Goal: Task Accomplishment & Management: Manage account settings

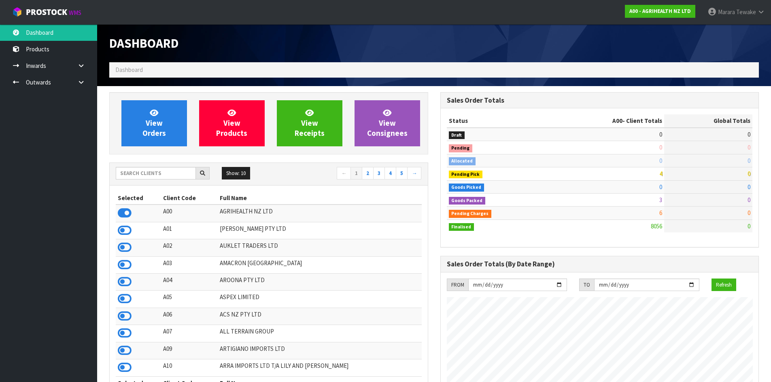
scroll to position [613, 331]
click at [148, 172] on input "text" at bounding box center [156, 173] width 80 height 13
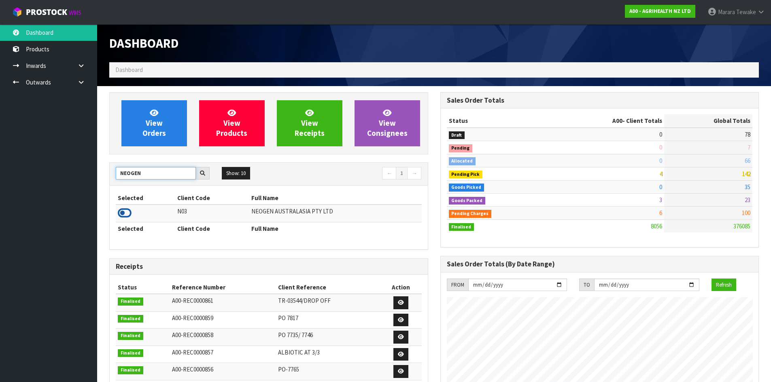
type input "NEOGEN"
drag, startPoint x: 124, startPoint y: 214, endPoint x: 139, endPoint y: 195, distance: 23.6
click at [125, 214] on icon at bounding box center [125, 213] width 14 height 12
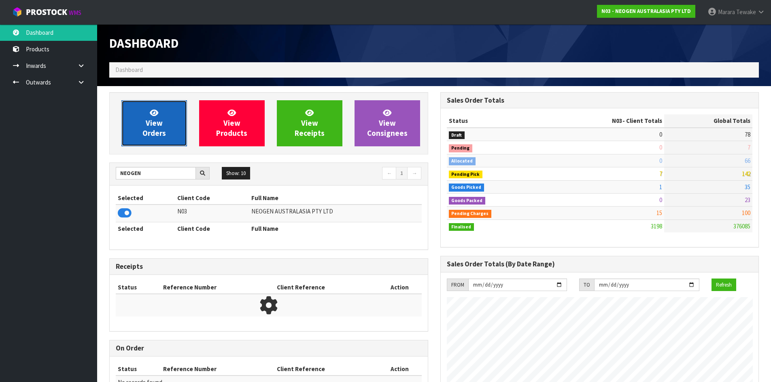
click at [162, 121] on link "View Orders" at bounding box center [154, 123] width 66 height 46
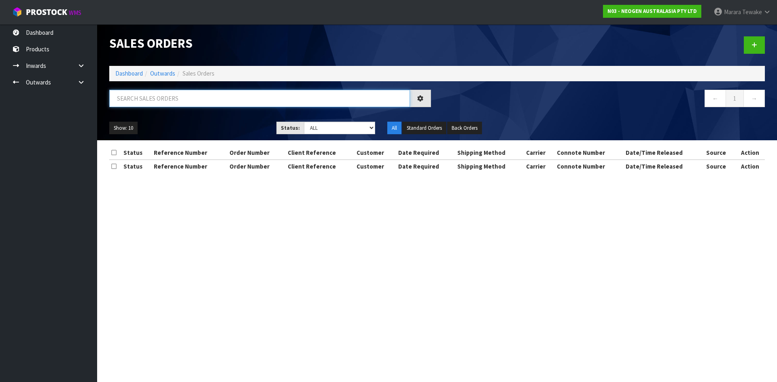
click at [186, 102] on input "text" at bounding box center [259, 98] width 301 height 17
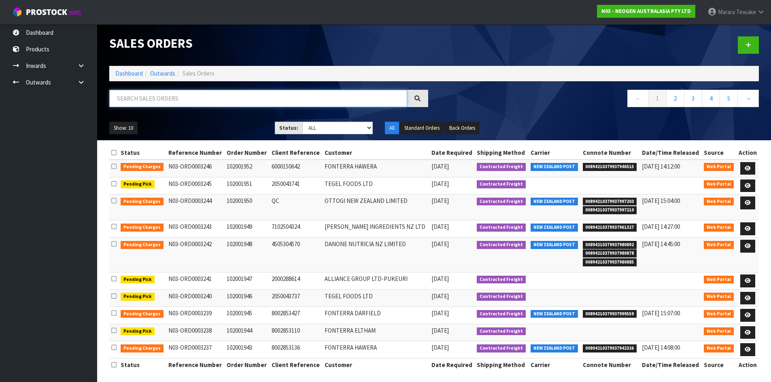
click at [236, 99] on input "text" at bounding box center [258, 98] width 298 height 17
type input "JOB-0407050"
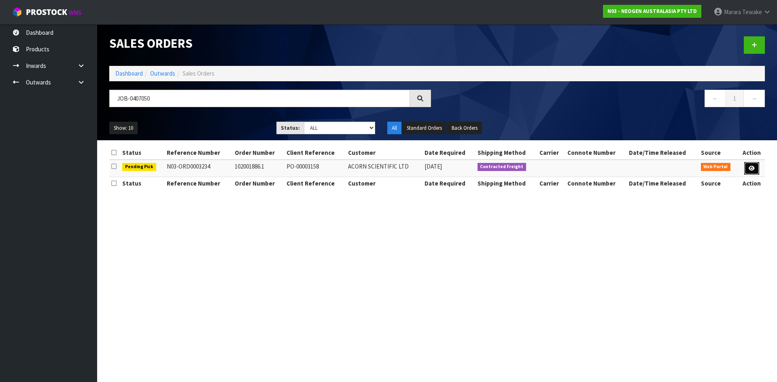
click at [750, 168] on icon at bounding box center [752, 168] width 6 height 5
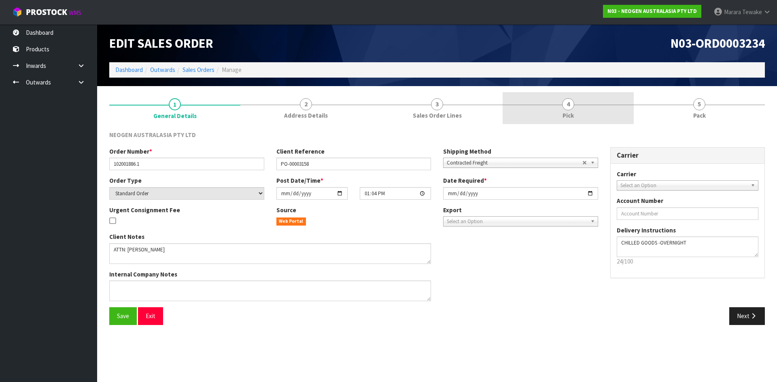
click at [569, 106] on span "4" at bounding box center [568, 104] width 12 height 12
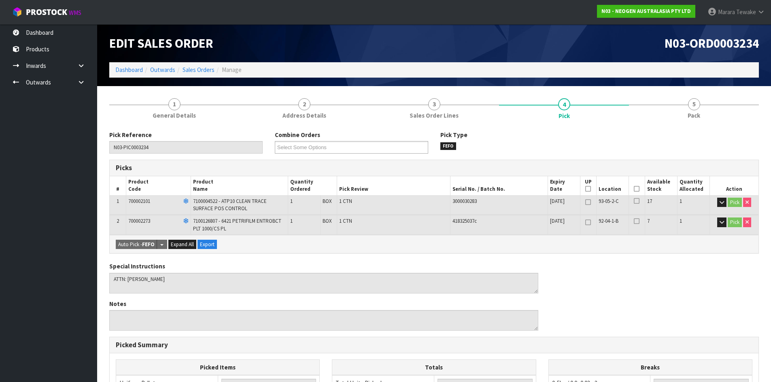
click at [638, 189] on icon at bounding box center [637, 189] width 6 height 0
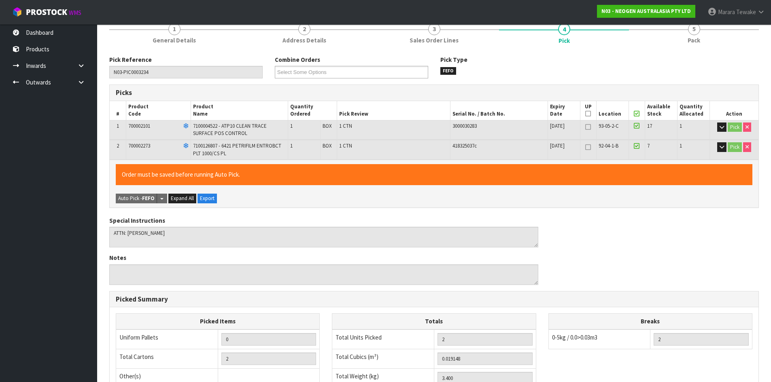
scroll to position [207, 0]
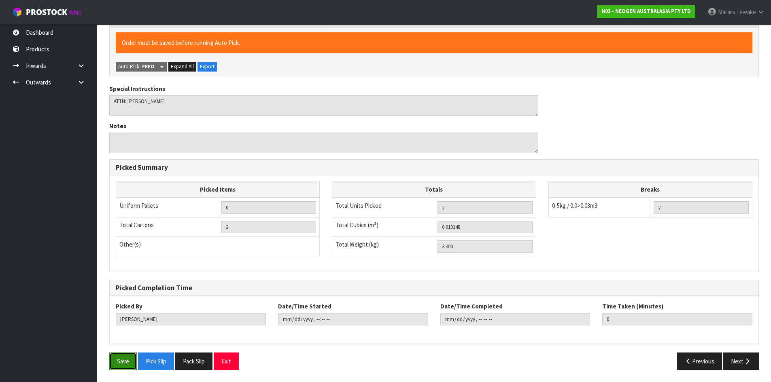
click at [120, 359] on button "Save" at bounding box center [123, 361] width 28 height 17
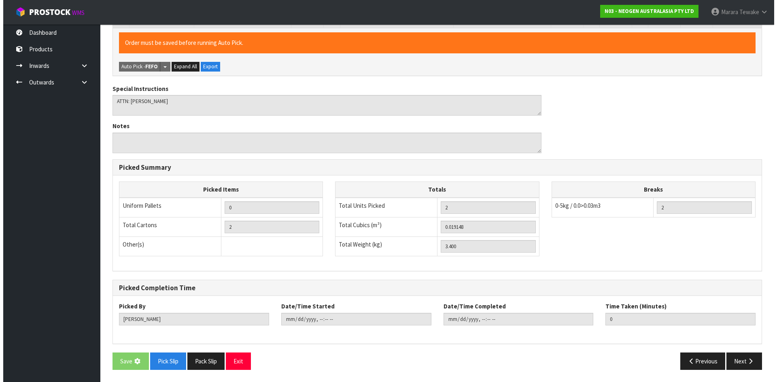
scroll to position [0, 0]
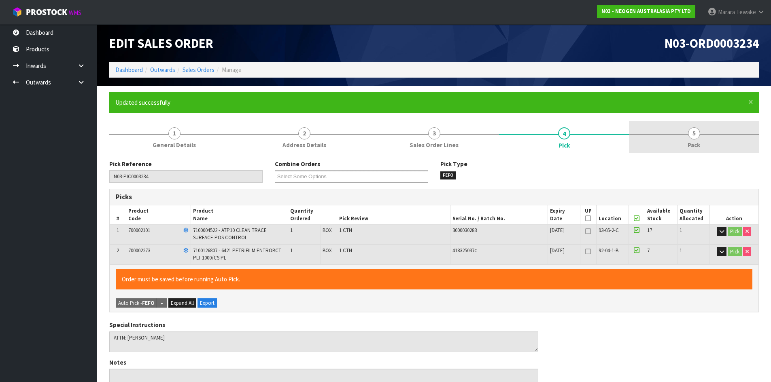
type input "Marara Tewake"
type input "2025-08-11T15:33"
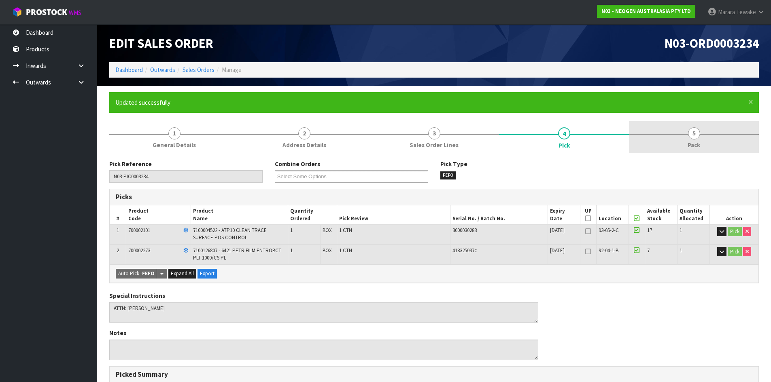
click at [699, 136] on span "5" at bounding box center [694, 133] width 12 height 12
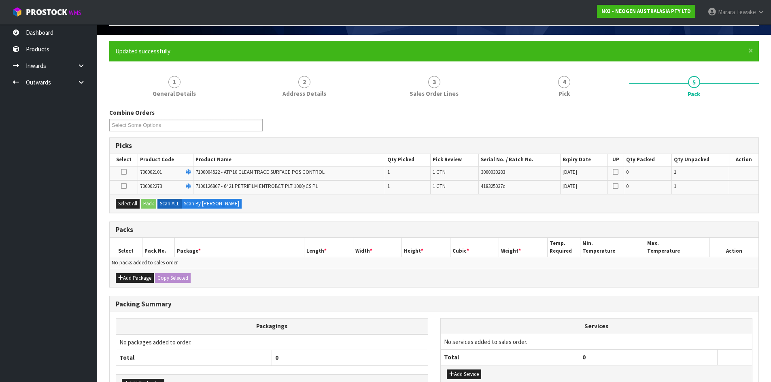
scroll to position [106, 0]
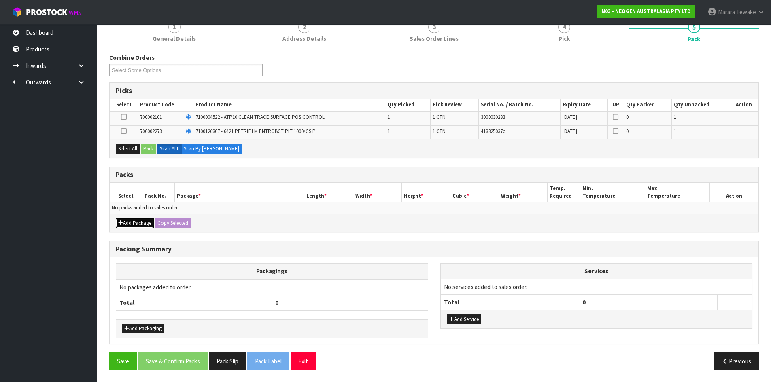
click at [139, 220] on button "Add Package" at bounding box center [135, 224] width 38 height 10
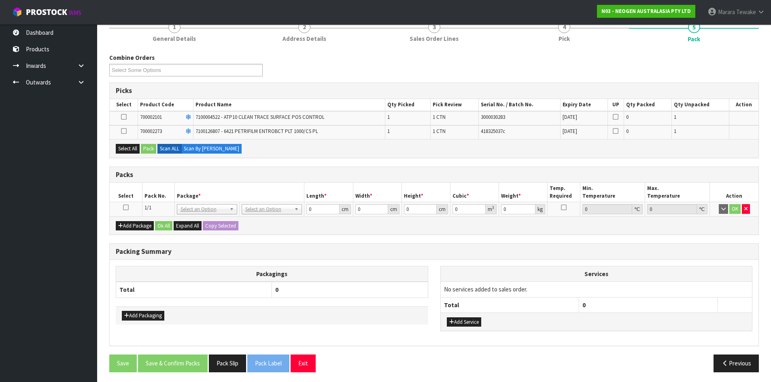
drag, startPoint x: 130, startPoint y: 218, endPoint x: 123, endPoint y: 207, distance: 12.6
click at [121, 206] on td at bounding box center [126, 209] width 32 height 15
click at [124, 208] on icon at bounding box center [126, 208] width 6 height 0
drag, startPoint x: 122, startPoint y: 145, endPoint x: 136, endPoint y: 148, distance: 14.8
click at [122, 145] on button "Select All" at bounding box center [128, 149] width 24 height 10
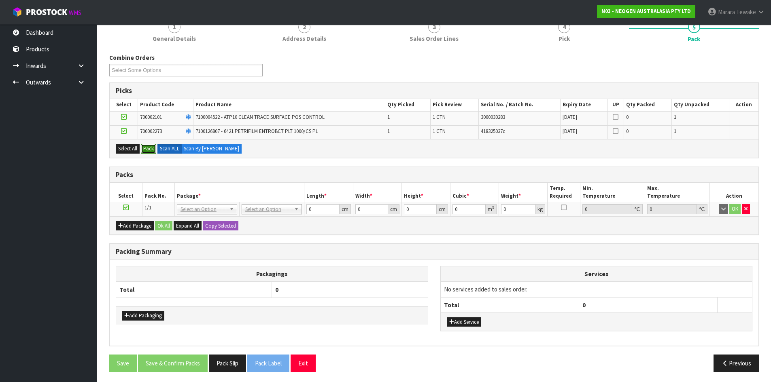
click at [144, 147] on button "Pack" at bounding box center [148, 149] width 15 height 10
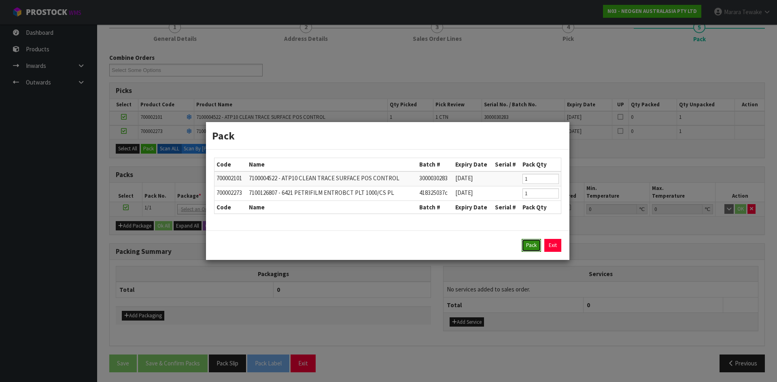
click at [530, 244] on button "Pack" at bounding box center [531, 245] width 19 height 13
type input "0.000"
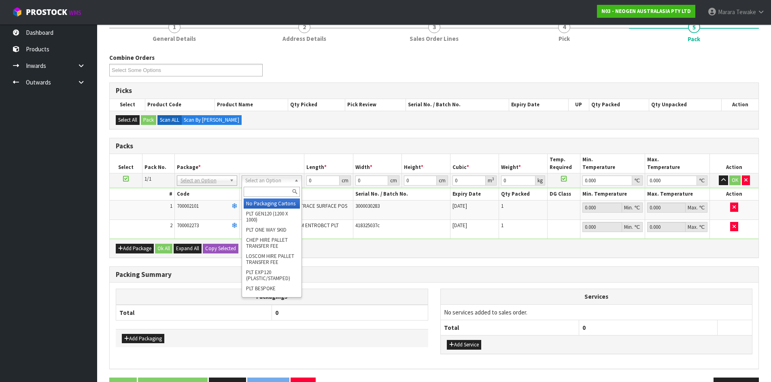
click at [264, 189] on input "text" at bounding box center [272, 192] width 56 height 10
type input "ctn6"
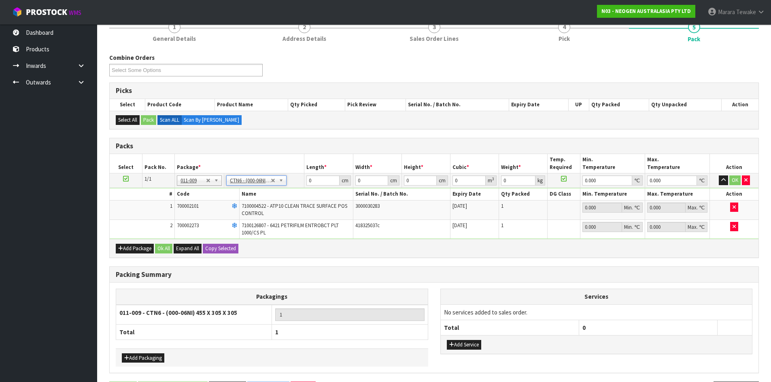
type input "45.5"
type input "30.5"
type input "0.042326"
type input "3.6"
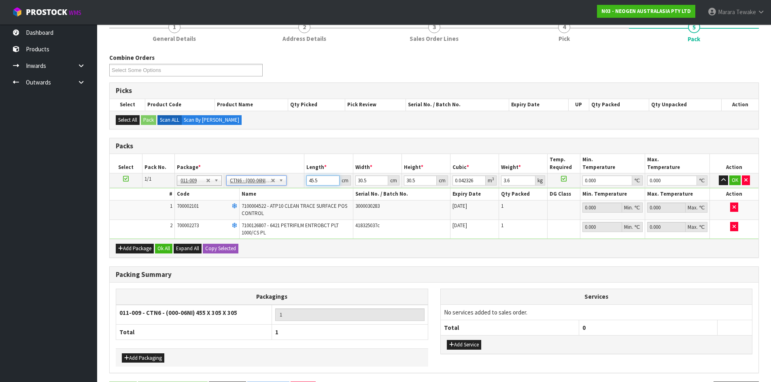
drag, startPoint x: 317, startPoint y: 185, endPoint x: 281, endPoint y: 161, distance: 43.2
click at [278, 173] on table "Select Pack No. Package * Length * Width * Height * Cubic * Weight * Temp. Requ…" at bounding box center [434, 196] width 649 height 85
type input "4"
type input "0.003721"
type input "47"
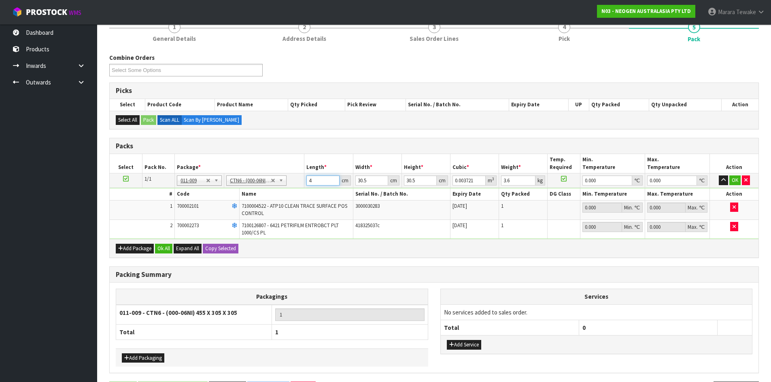
type input "0.043722"
type input "47"
type input "3"
type input "0.0043"
type input "32"
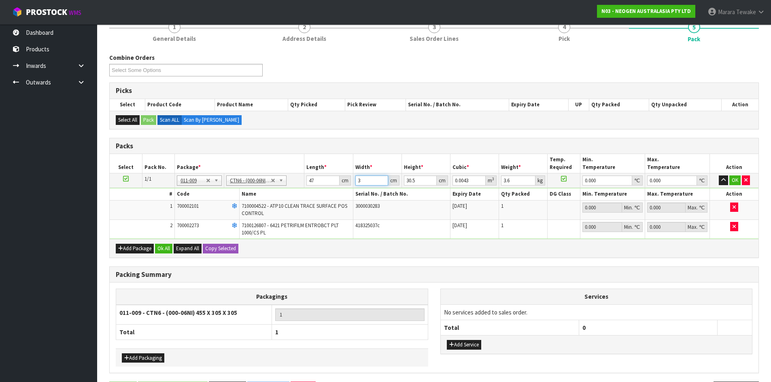
type input "0.045872"
type input "32"
type input "2"
type input "0.003008"
type input "20"
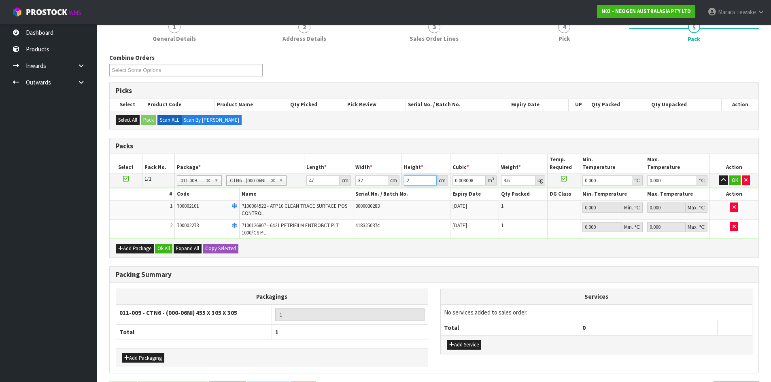
type input "0.03008"
type input "20"
type input "4"
type input "0"
click at [719, 176] on button "button" at bounding box center [723, 181] width 9 height 10
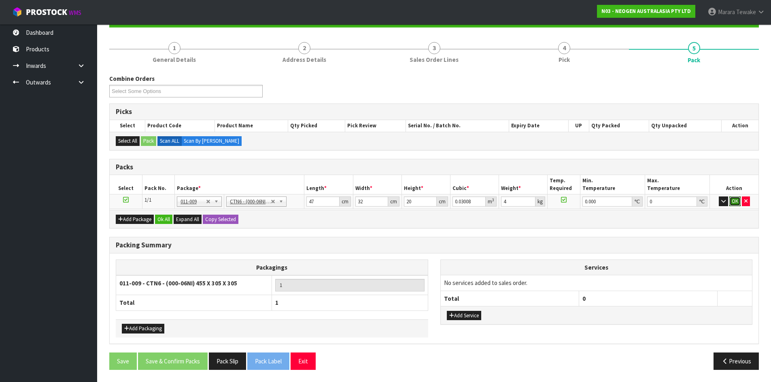
click button "OK" at bounding box center [734, 202] width 11 height 10
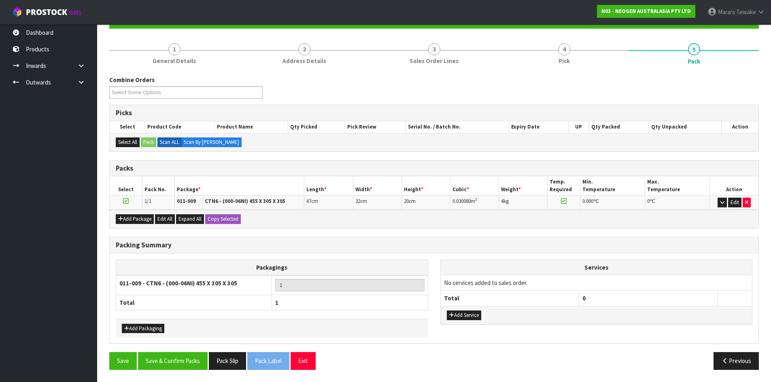
scroll to position [84, 0]
click at [193, 361] on button "Save & Confirm Packs" at bounding box center [173, 361] width 70 height 17
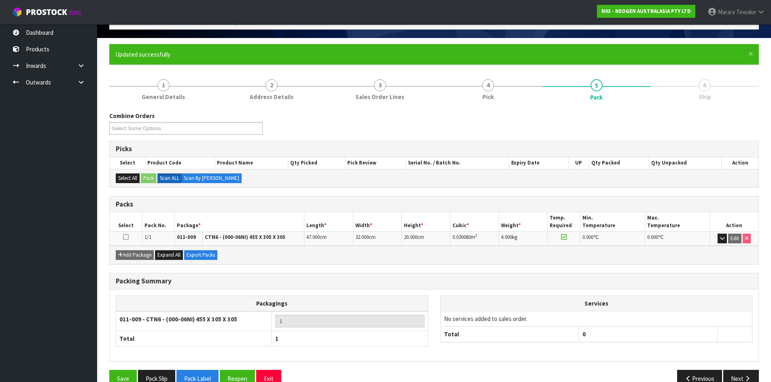
scroll to position [66, 0]
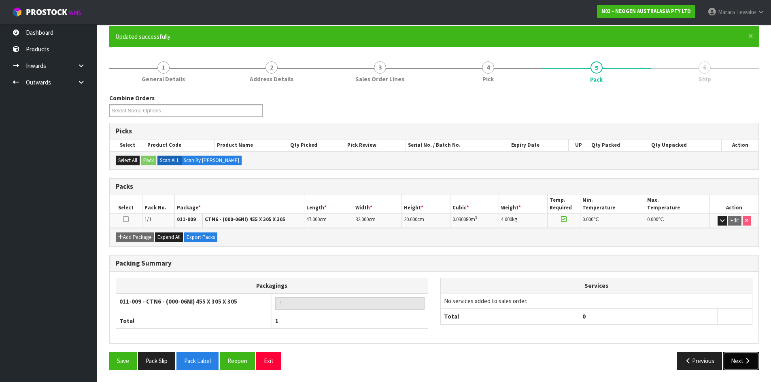
click at [739, 367] on button "Next" at bounding box center [741, 361] width 36 height 17
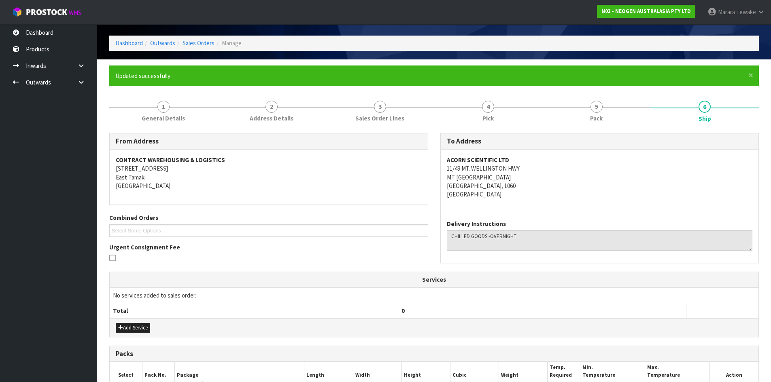
scroll to position [146, 0]
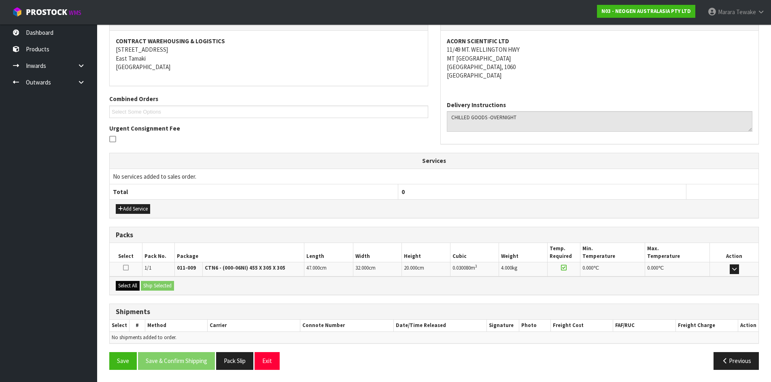
click at [133, 281] on div "Select All Ship Selected" at bounding box center [434, 286] width 649 height 18
click at [133, 285] on button "Select All" at bounding box center [128, 286] width 24 height 10
click at [158, 287] on button "Ship Selected" at bounding box center [157, 286] width 33 height 10
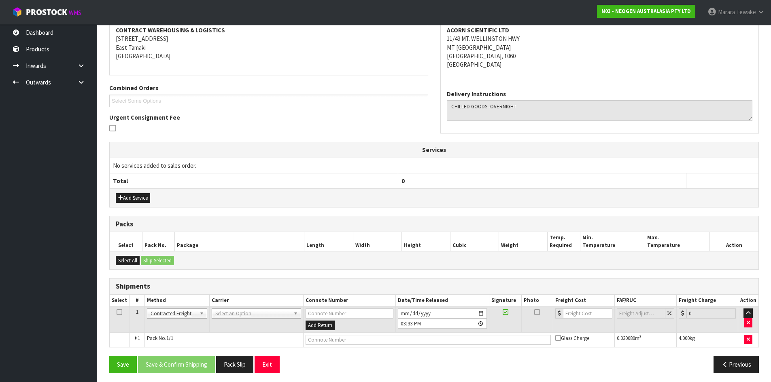
scroll to position [160, 0]
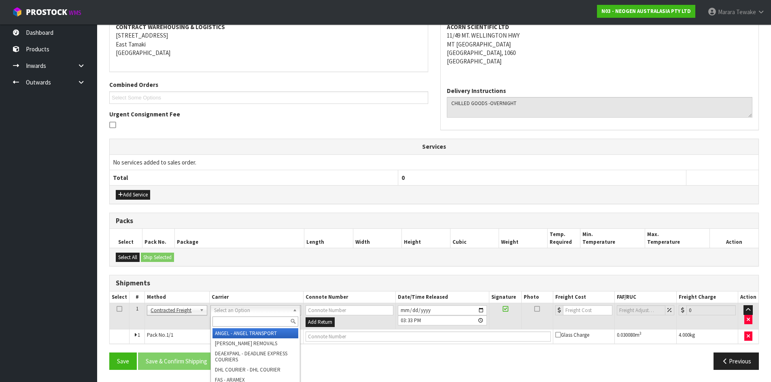
click at [240, 322] on input "text" at bounding box center [255, 322] width 86 height 10
type input "nzp"
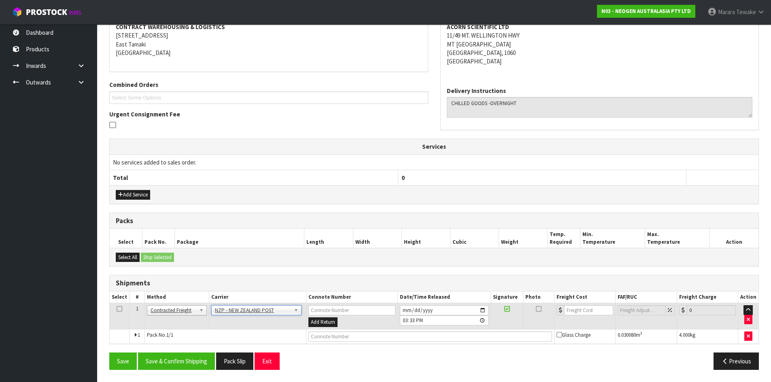
click at [185, 371] on div "Save Save & Confirm Shipping Pack Slip Exit Previous" at bounding box center [434, 364] width 662 height 23
click at [190, 365] on button "Save & Confirm Shipping" at bounding box center [176, 361] width 77 height 17
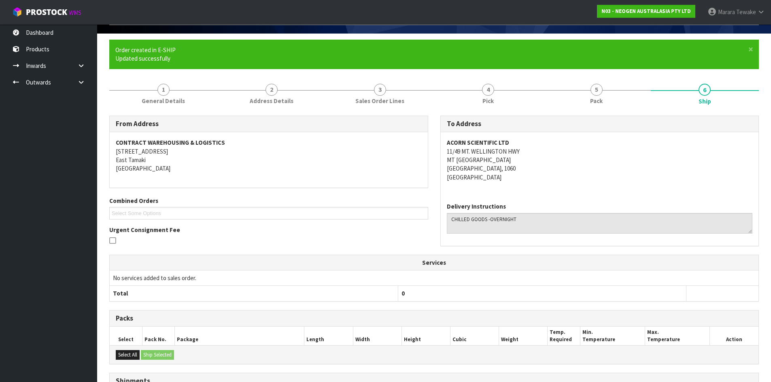
scroll to position [149, 0]
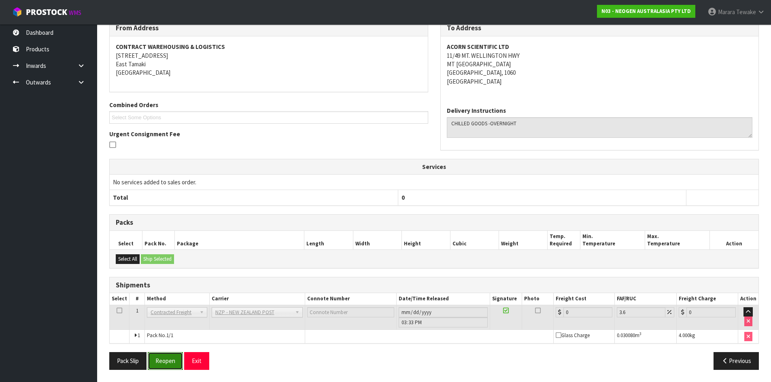
drag, startPoint x: 172, startPoint y: 364, endPoint x: 170, endPoint y: 361, distance: 4.3
click at [171, 364] on button "Reopen" at bounding box center [165, 361] width 35 height 17
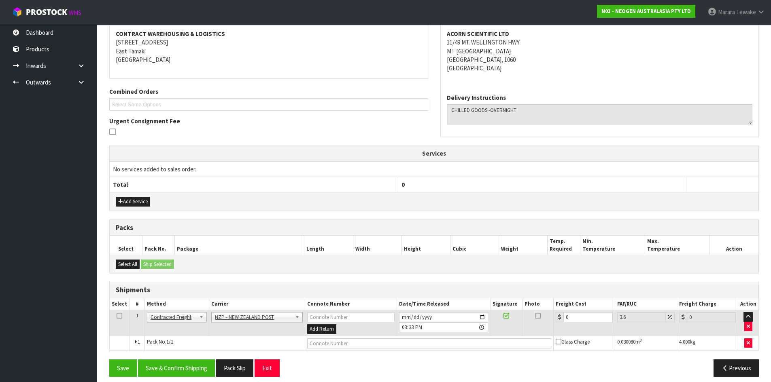
scroll to position [160, 0]
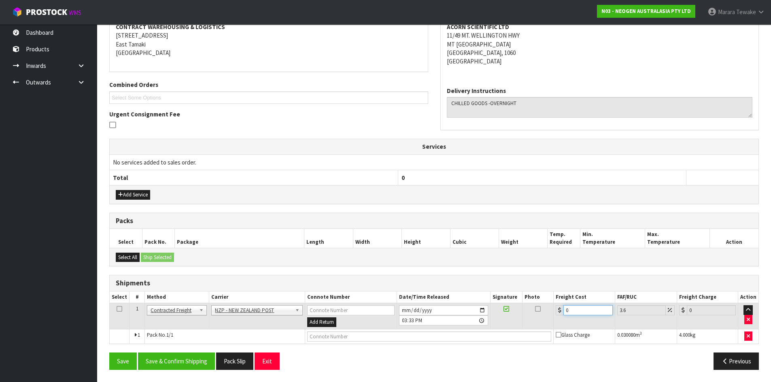
drag, startPoint x: 562, startPoint y: 306, endPoint x: 682, endPoint y: 261, distance: 128.6
click at [525, 294] on table "Select # Method Carrier Connote Number Date/Time Released Signature Photo Freig…" at bounding box center [434, 318] width 649 height 52
type input "4"
type input "4.14"
type input "4.3"
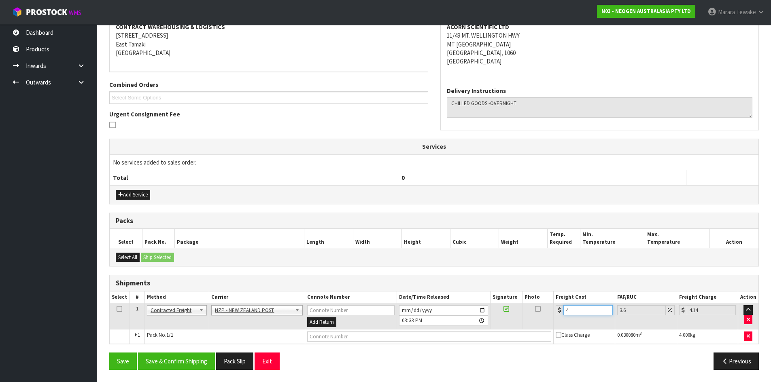
type input "4.45"
type input "4.33"
type input "4.49"
type input "4.33"
click at [169, 361] on button "Save & Confirm Shipping" at bounding box center [176, 361] width 77 height 17
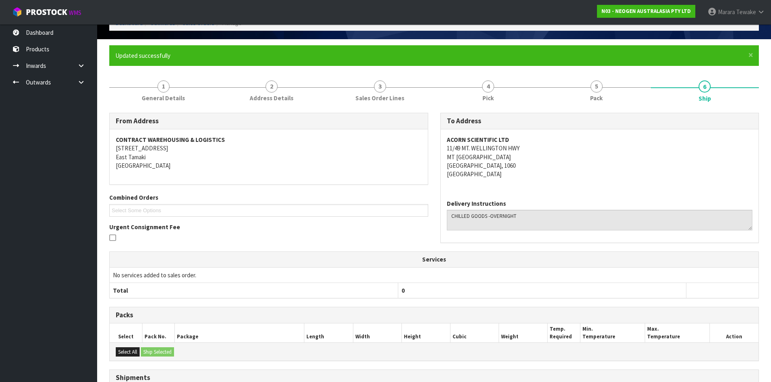
scroll to position [0, 0]
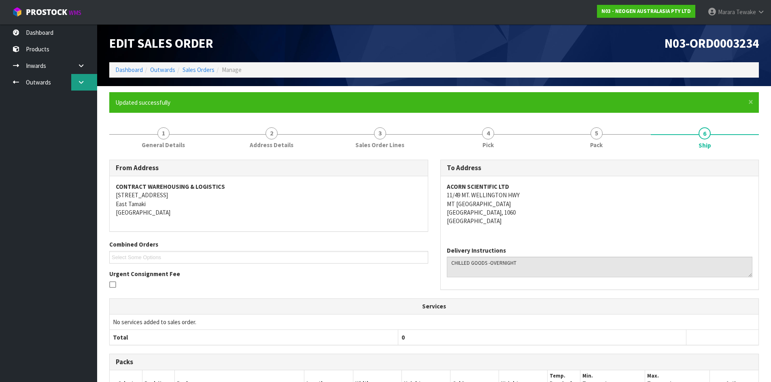
click at [83, 81] on icon at bounding box center [81, 82] width 8 height 6
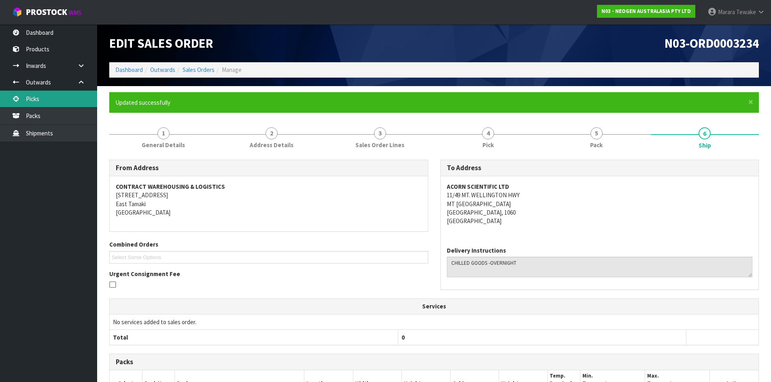
click at [49, 100] on link "Picks" at bounding box center [48, 99] width 97 height 17
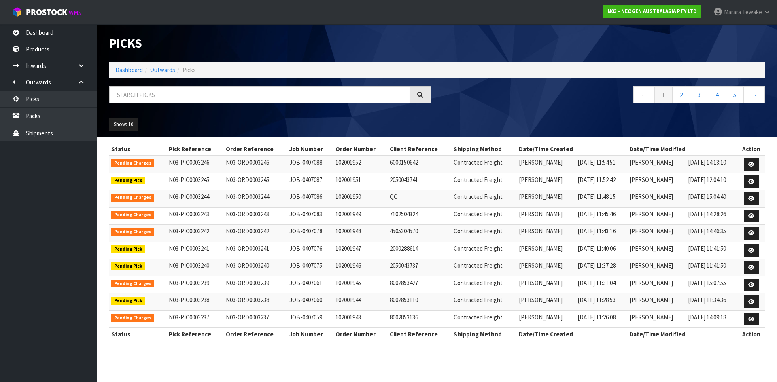
click at [218, 85] on div "Picks Dashboard Outwards Picks ← 1 2 3 4 5 → Show: 10 5 10 25 50" at bounding box center [437, 80] width 668 height 113
click at [217, 94] on input "text" at bounding box center [259, 94] width 301 height 17
type input "JOB-0407087"
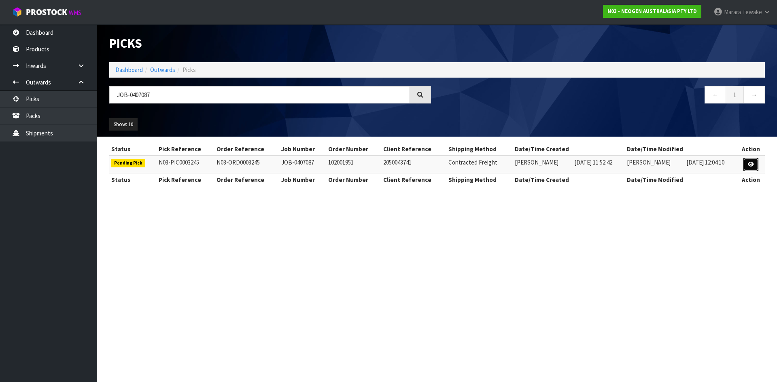
click at [755, 158] on link at bounding box center [751, 164] width 15 height 13
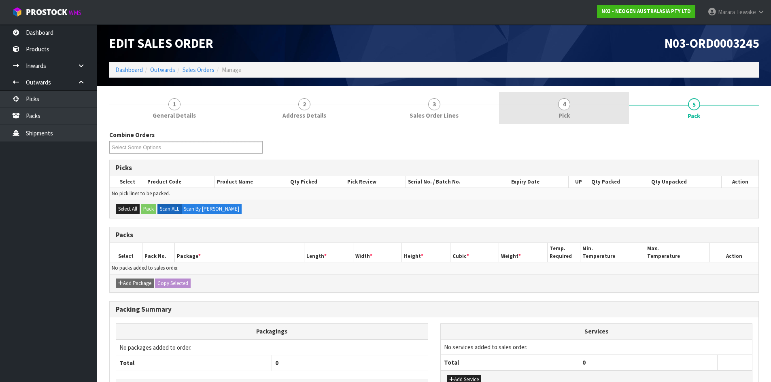
click at [560, 113] on span "Pick" at bounding box center [564, 115] width 11 height 8
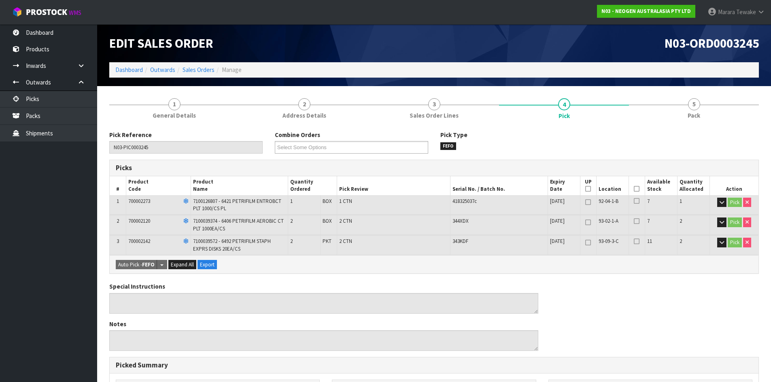
click at [634, 189] on icon at bounding box center [637, 189] width 6 height 0
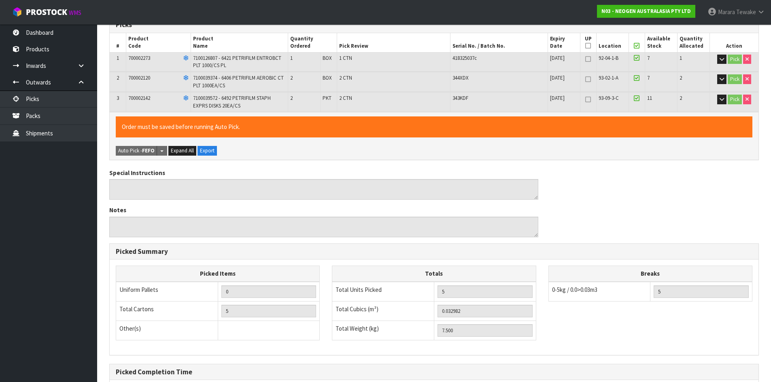
scroll to position [227, 0]
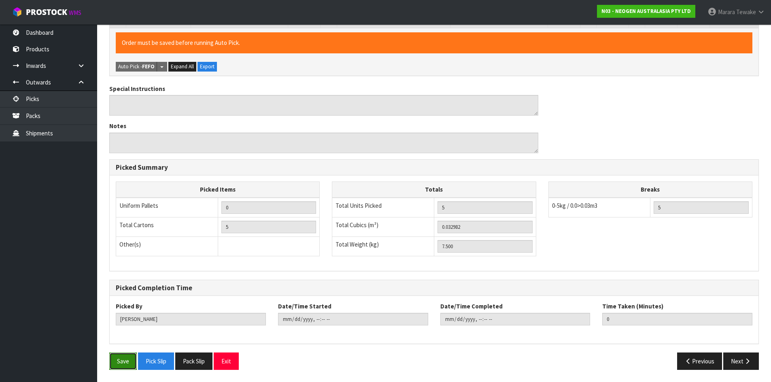
click at [124, 360] on button "Save" at bounding box center [123, 361] width 28 height 17
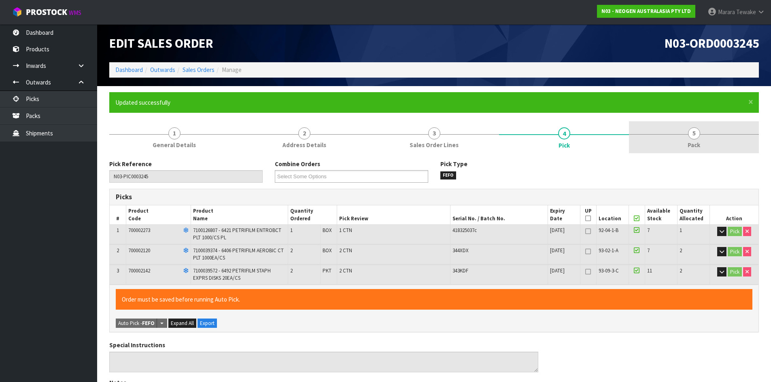
type input "Marara Tewake"
type input "2025-08-11T15:39:03"
drag, startPoint x: 721, startPoint y: 135, endPoint x: 716, endPoint y: 136, distance: 5.5
click at [719, 135] on link "5 Pack" at bounding box center [694, 137] width 130 height 32
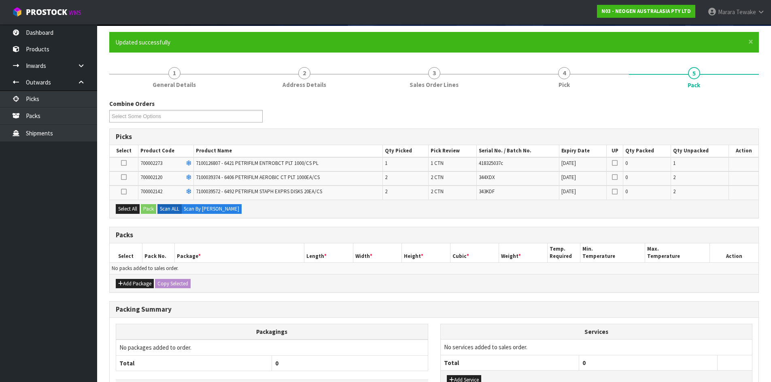
scroll to position [121, 0]
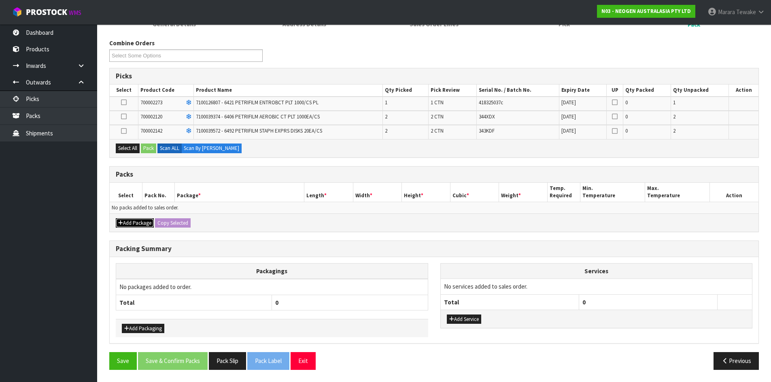
click at [127, 224] on button "Add Package" at bounding box center [135, 224] width 38 height 10
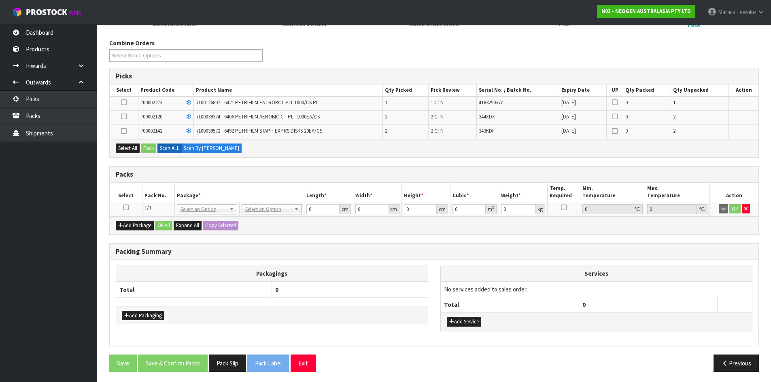
drag, startPoint x: 124, startPoint y: 200, endPoint x: 125, endPoint y: 206, distance: 5.7
click at [124, 201] on th "Select" at bounding box center [126, 192] width 32 height 19
click at [125, 208] on icon at bounding box center [126, 208] width 6 height 0
click at [139, 147] on button "Select All" at bounding box center [128, 149] width 24 height 10
click at [149, 148] on button "Pack" at bounding box center [148, 149] width 15 height 10
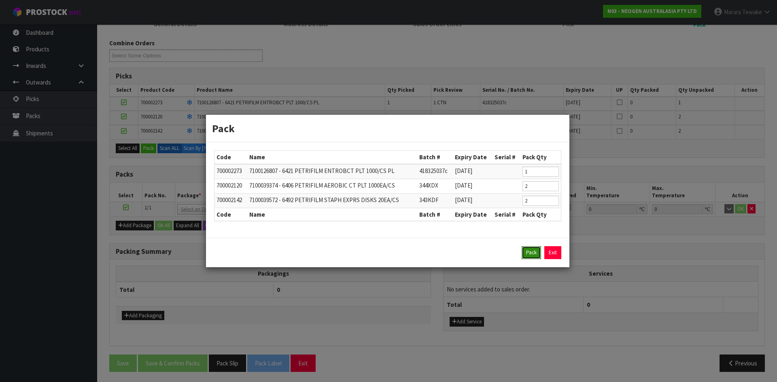
click at [523, 253] on button "Pack" at bounding box center [531, 252] width 19 height 13
type input "0.000"
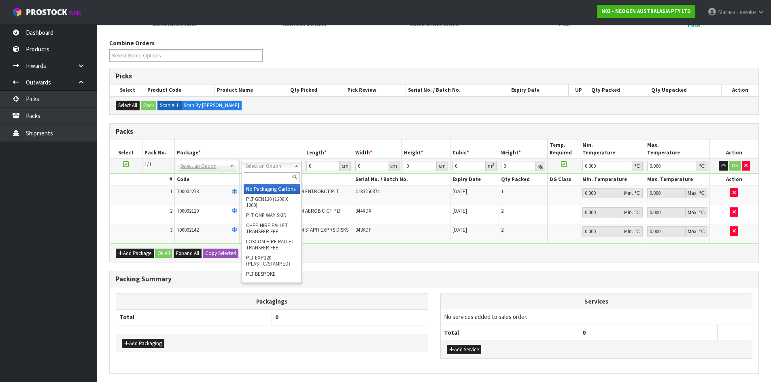
click at [275, 177] on input "text" at bounding box center [272, 177] width 56 height 10
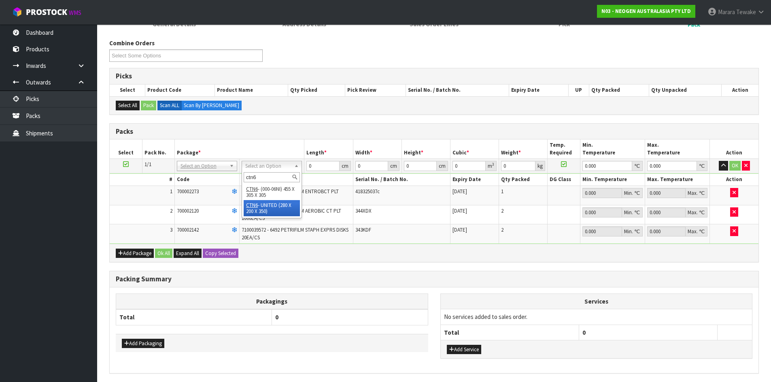
type input "ctn6"
type input "45.5"
type input "30.5"
type input "0.042326"
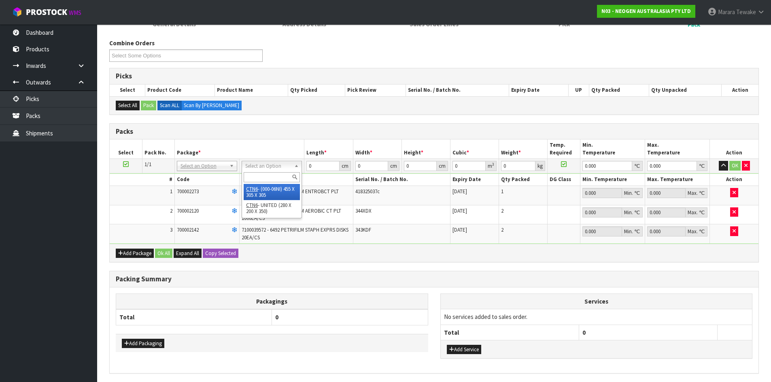
type input "7.7"
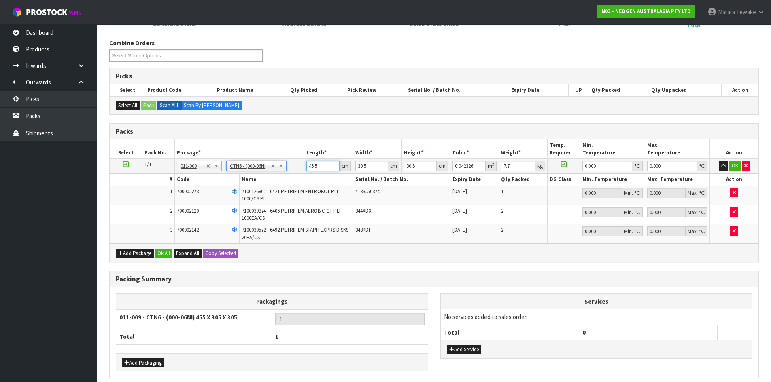
drag, startPoint x: 321, startPoint y: 167, endPoint x: 294, endPoint y: 161, distance: 27.4
click at [306, 165] on td "45.5 cm" at bounding box center [328, 166] width 49 height 15
type input "4"
type input "0.003721"
type input "46"
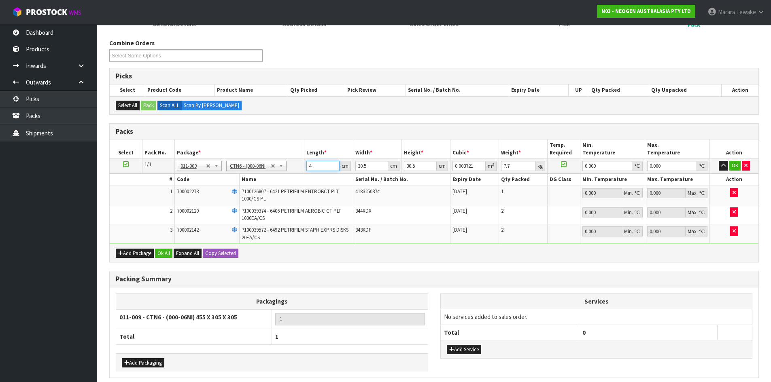
type input "0.042792"
type input "46"
type input "3"
type input "0.004209"
type input "32"
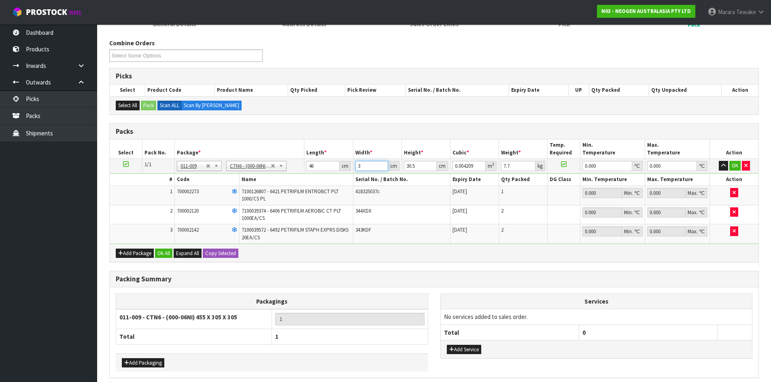
type input "0.044896"
type input "32"
type input "3"
type input "0.004416"
type input "35"
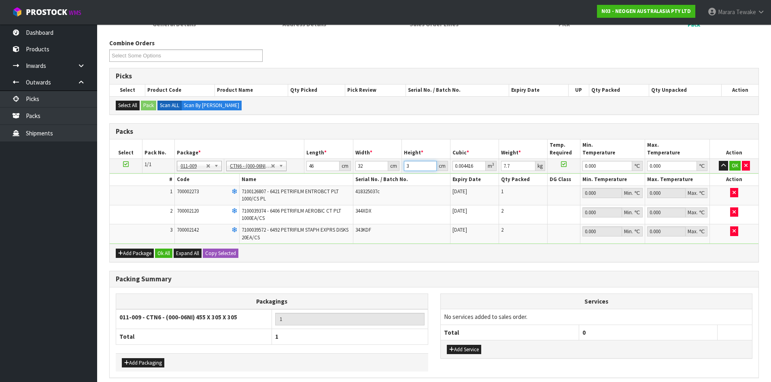
type input "0.05152"
type input "35"
type input "9"
type input "0"
click at [719, 161] on button "button" at bounding box center [723, 166] width 9 height 10
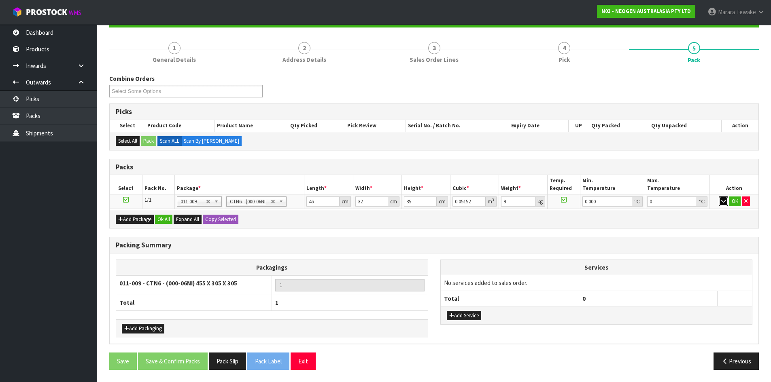
click at [719, 197] on button "button" at bounding box center [723, 202] width 9 height 10
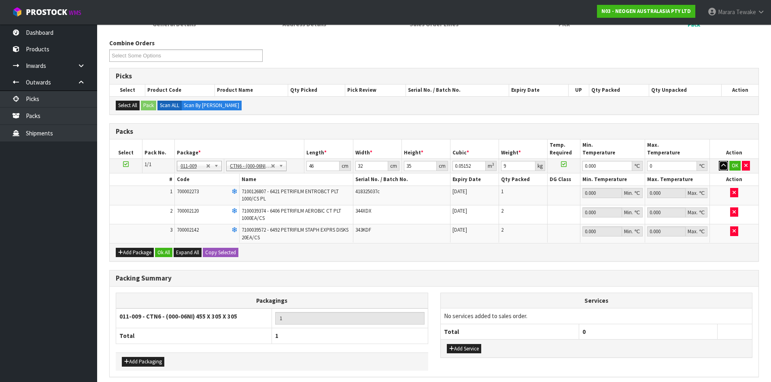
click at [719, 161] on button "button" at bounding box center [723, 166] width 9 height 10
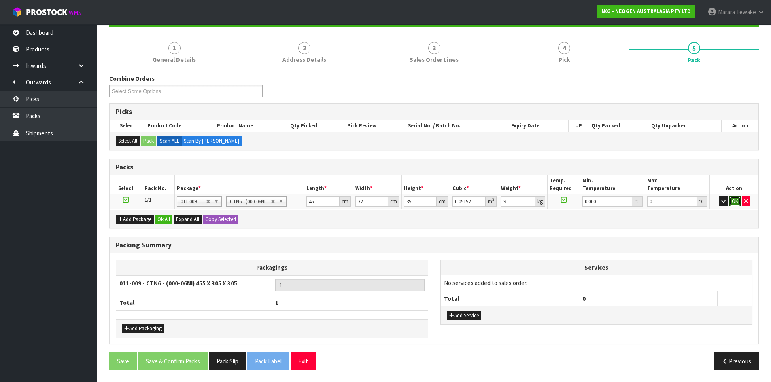
click button "OK" at bounding box center [734, 202] width 11 height 10
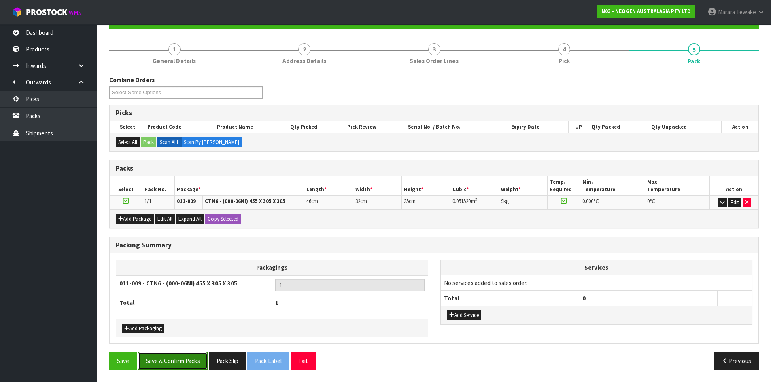
click at [174, 360] on button "Save & Confirm Packs" at bounding box center [173, 361] width 70 height 17
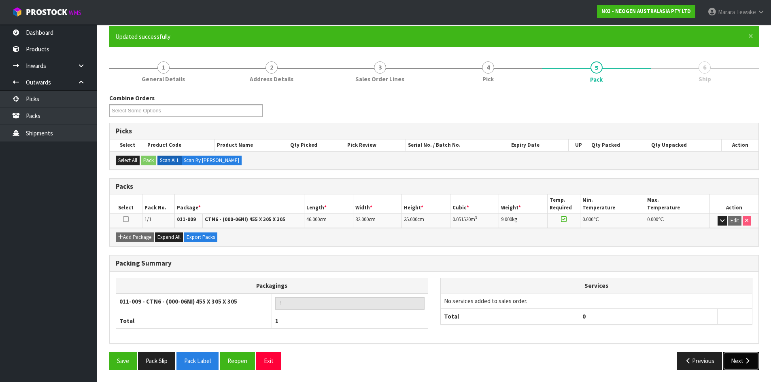
click at [729, 355] on button "Next" at bounding box center [741, 361] width 36 height 17
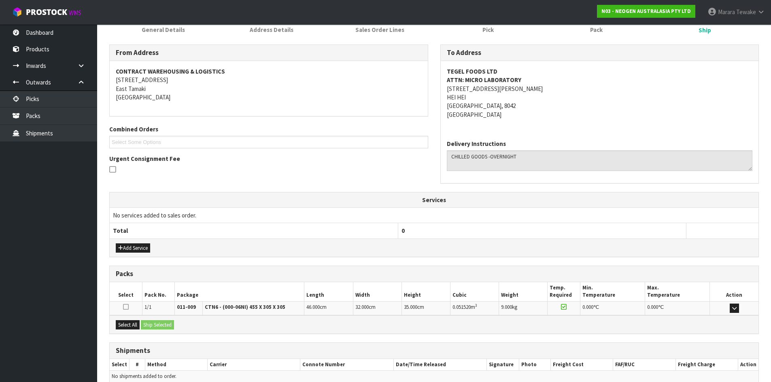
scroll to position [154, 0]
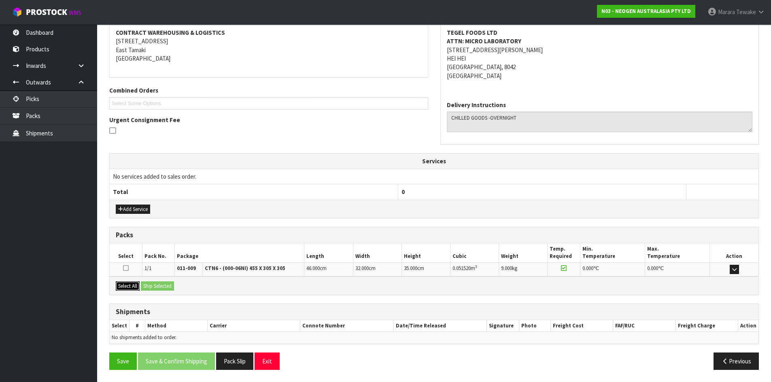
click at [131, 285] on button "Select All" at bounding box center [128, 287] width 24 height 10
click at [161, 285] on button "Ship Selected" at bounding box center [157, 287] width 33 height 10
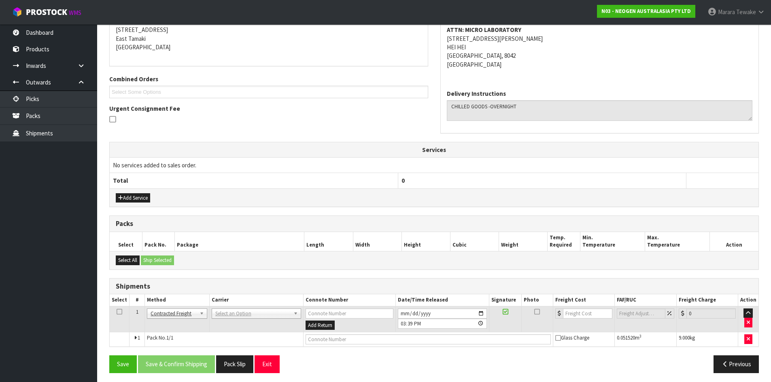
scroll to position [169, 0]
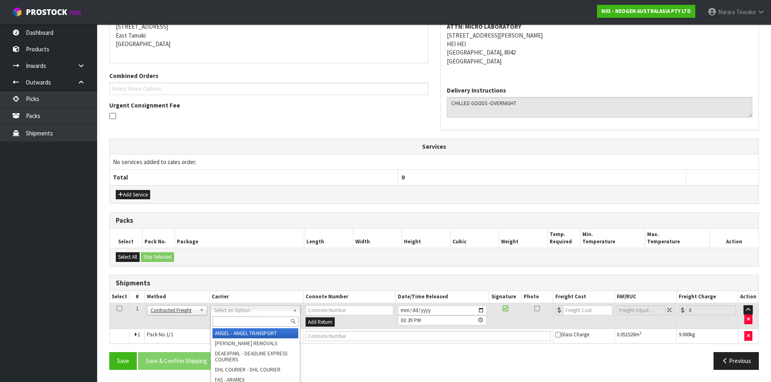
click at [238, 323] on input "text" at bounding box center [255, 322] width 86 height 10
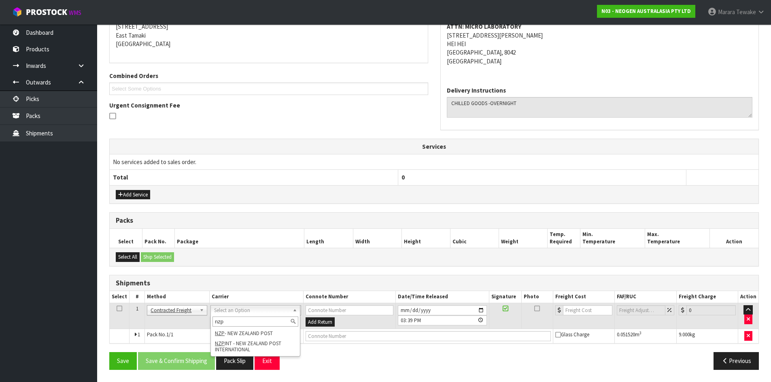
type input "nzp"
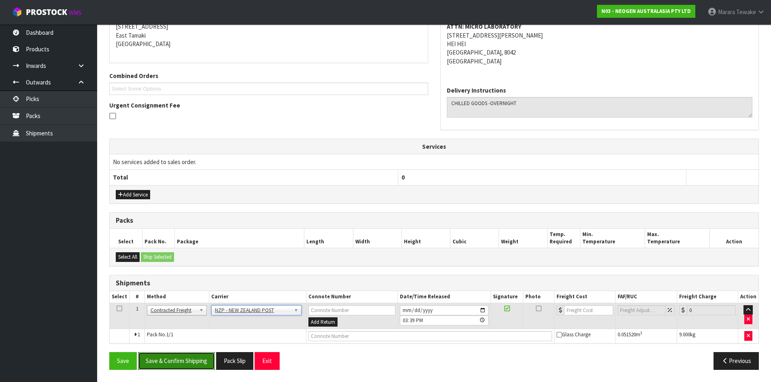
click at [200, 368] on button "Save & Confirm Shipping" at bounding box center [176, 361] width 77 height 17
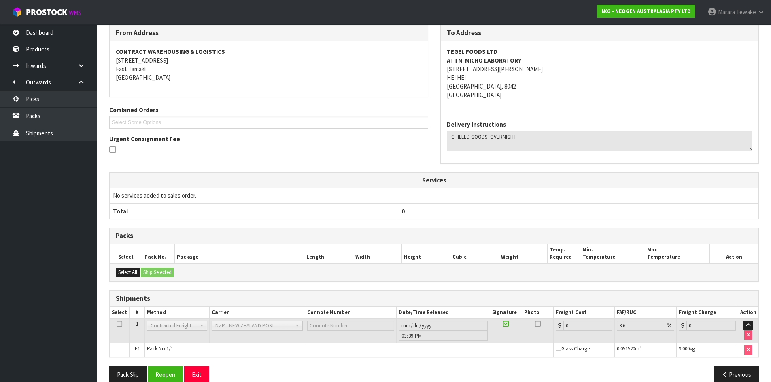
scroll to position [157, 0]
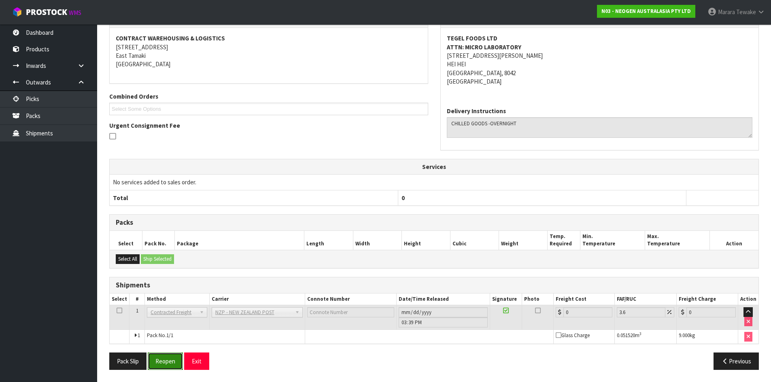
click at [164, 358] on button "Reopen" at bounding box center [165, 361] width 35 height 17
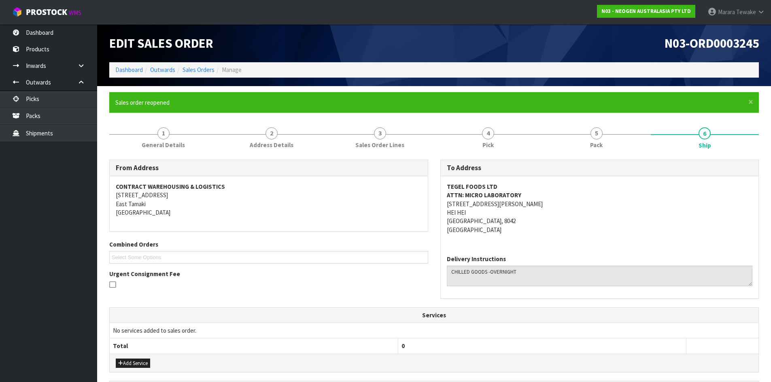
scroll to position [169, 0]
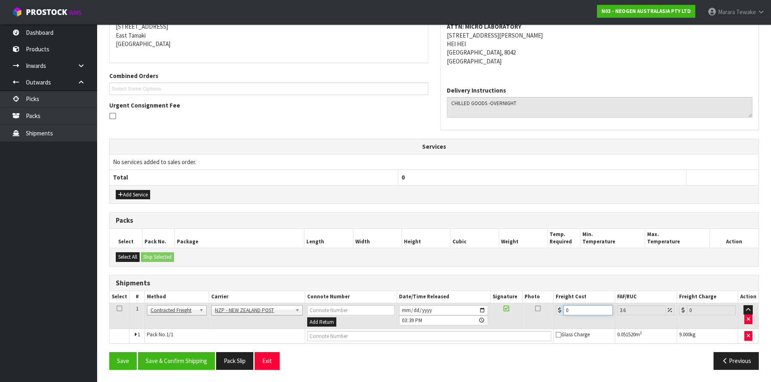
drag, startPoint x: 580, startPoint y: 310, endPoint x: 549, endPoint y: 300, distance: 33.2
click at [563, 306] on div "0" at bounding box center [584, 311] width 57 height 10
type input "3"
type input "3.11"
type input "31"
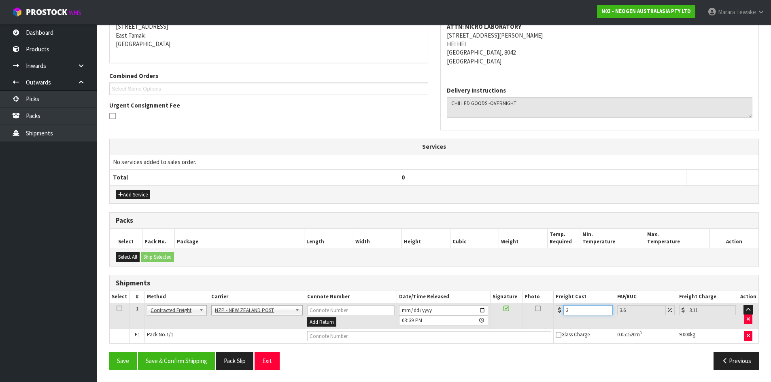
type input "32.12"
type input "31.6"
type input "32.74"
type input "31.69"
type input "32.83"
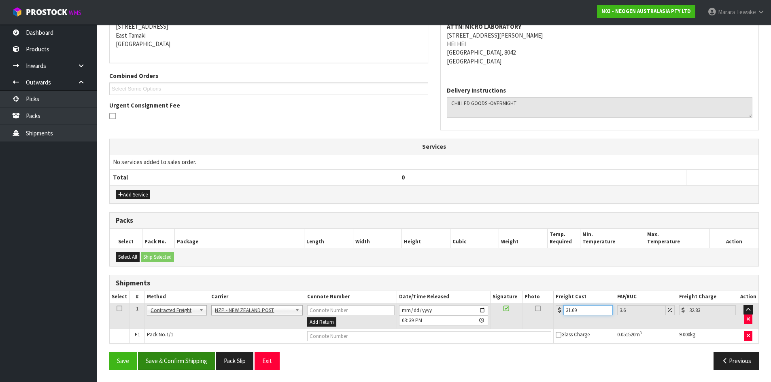
type input "31.69"
click at [212, 363] on button "Save & Confirm Shipping" at bounding box center [176, 361] width 77 height 17
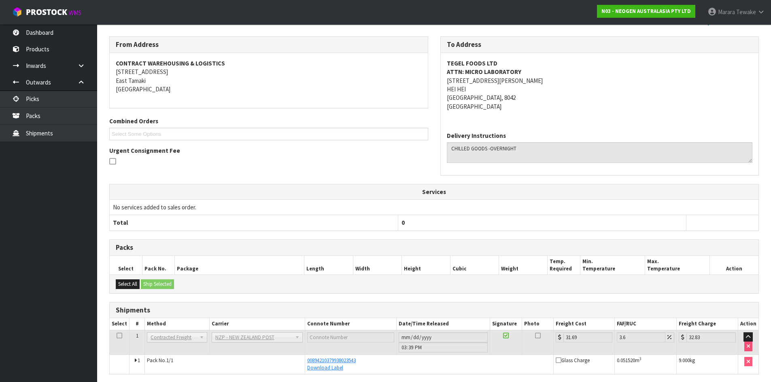
scroll to position [154, 0]
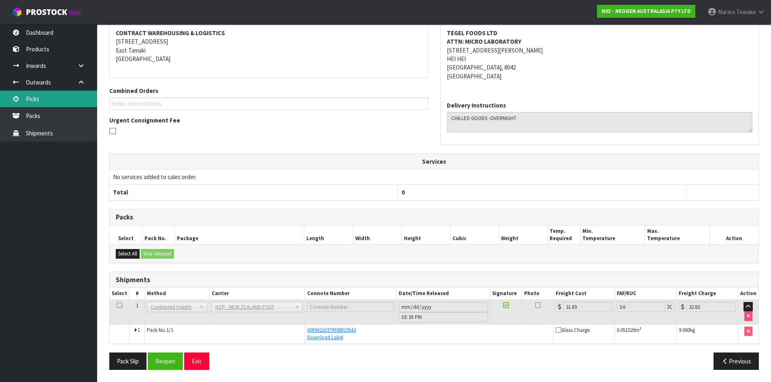
click at [53, 98] on link "Picks" at bounding box center [48, 99] width 97 height 17
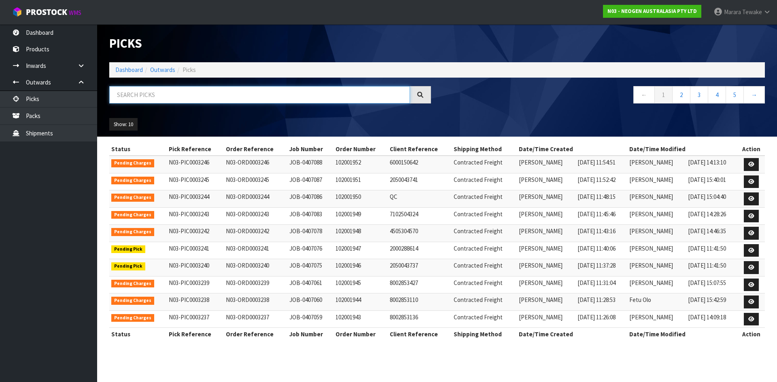
click at [130, 96] on input "text" at bounding box center [259, 94] width 301 height 17
type input "JOB-0407075"
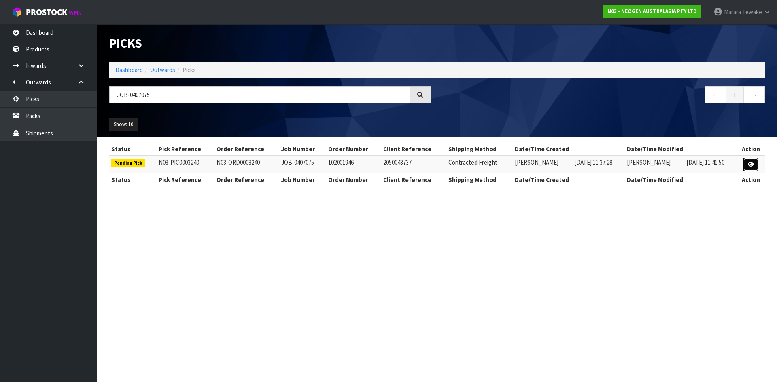
click at [750, 163] on icon at bounding box center [751, 164] width 6 height 5
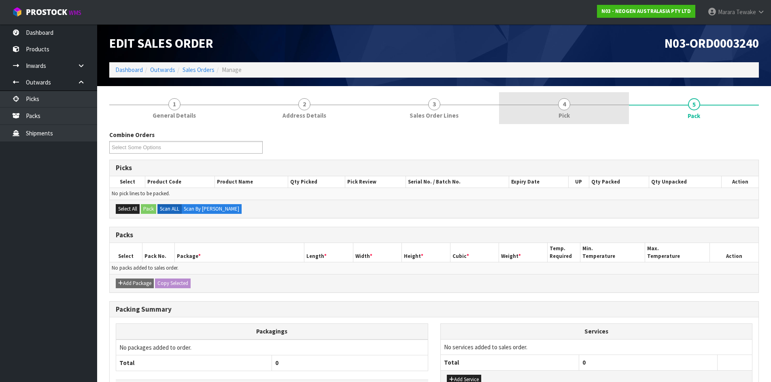
click at [567, 101] on span "4" at bounding box center [564, 104] width 12 height 12
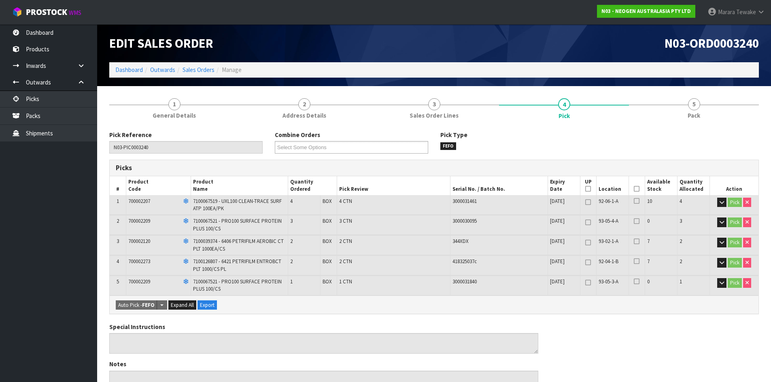
click at [635, 185] on th "Picked" at bounding box center [637, 185] width 16 height 19
drag, startPoint x: 636, startPoint y: 189, endPoint x: 616, endPoint y: 202, distance: 23.8
click at [636, 189] on icon at bounding box center [637, 189] width 6 height 0
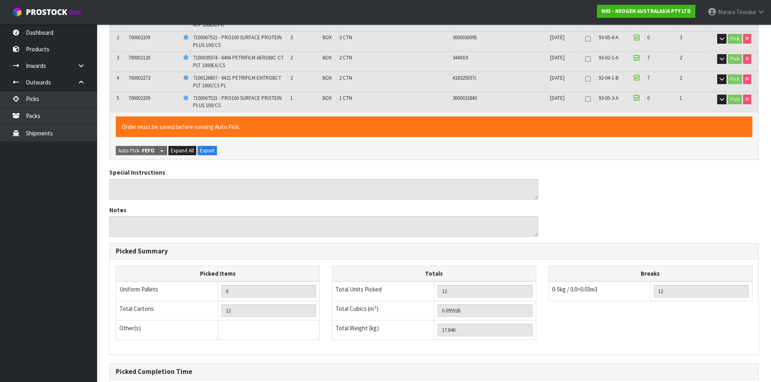
scroll to position [268, 0]
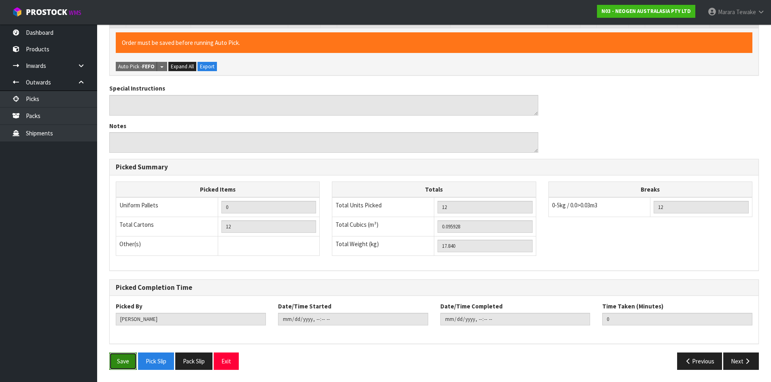
click at [128, 355] on button "Save" at bounding box center [123, 361] width 28 height 17
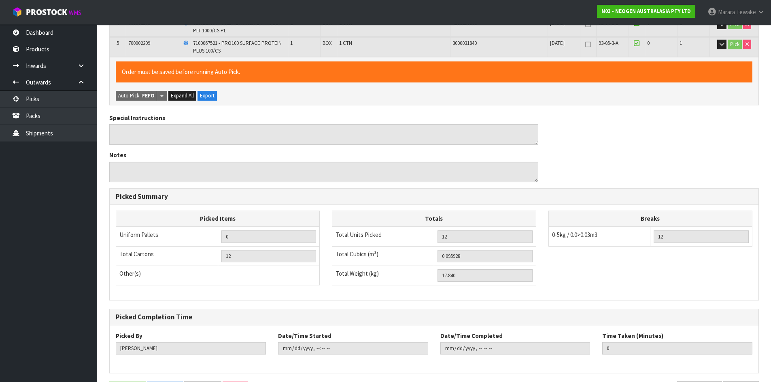
scroll to position [0, 0]
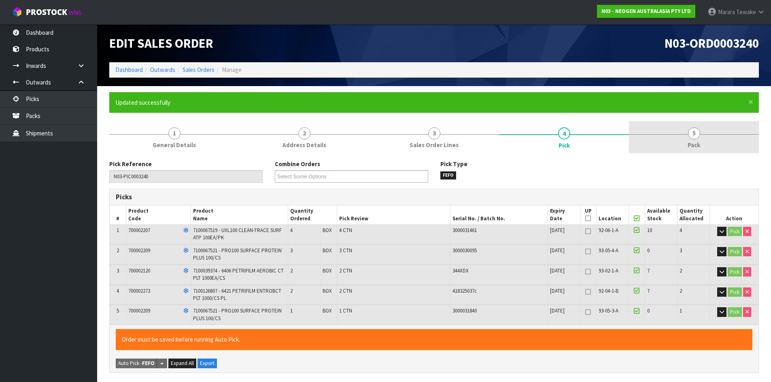
type input "Marara Tewake"
type input "2025-08-11T15:44:35"
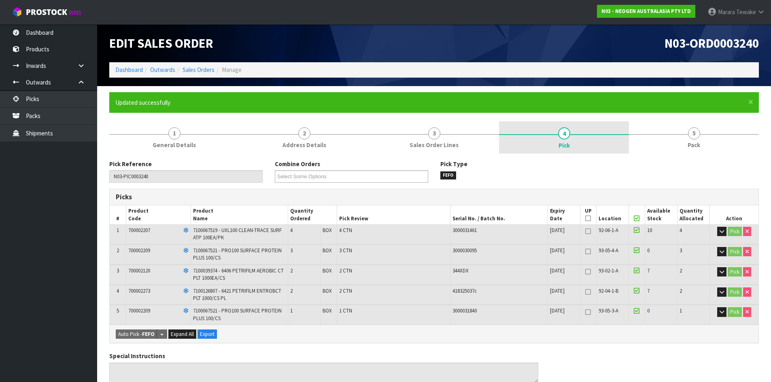
drag, startPoint x: 704, startPoint y: 136, endPoint x: 622, endPoint y: 147, distance: 83.3
click at [704, 136] on link "5 Pack" at bounding box center [694, 137] width 130 height 32
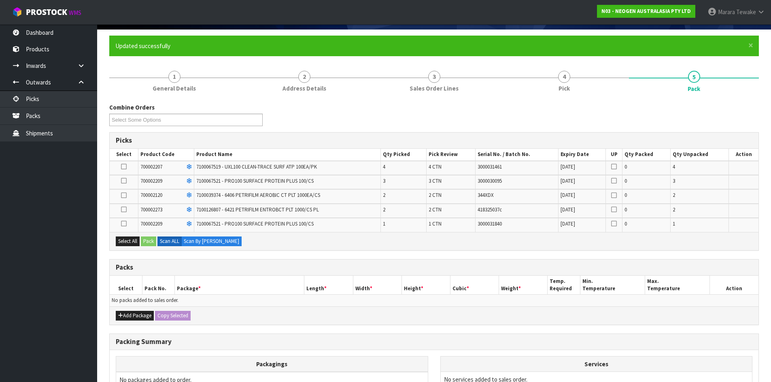
scroll to position [149, 0]
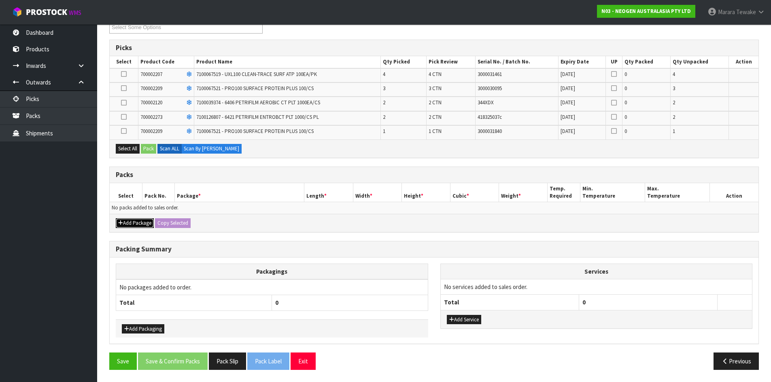
drag, startPoint x: 141, startPoint y: 223, endPoint x: 133, endPoint y: 219, distance: 8.9
click at [140, 224] on button "Add Package" at bounding box center [135, 224] width 38 height 10
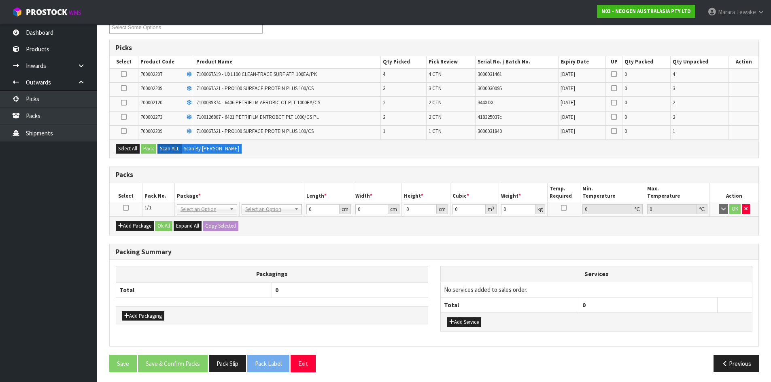
click at [127, 208] on icon at bounding box center [126, 208] width 6 height 0
click at [137, 147] on button "Select All" at bounding box center [128, 149] width 24 height 10
click at [148, 147] on button "Pack" at bounding box center [148, 149] width 15 height 10
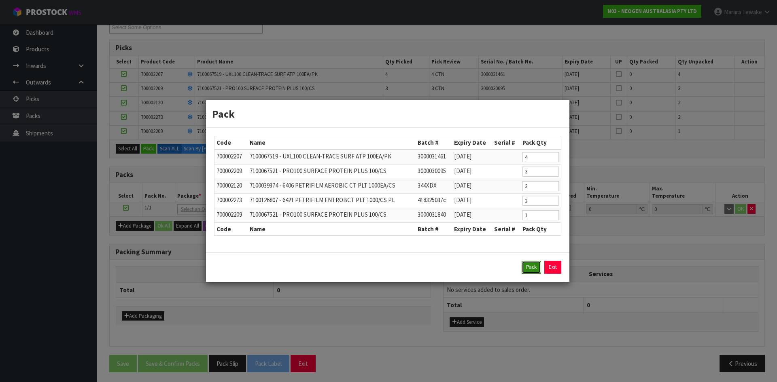
click at [528, 267] on button "Pack" at bounding box center [531, 267] width 19 height 13
type input "0.000"
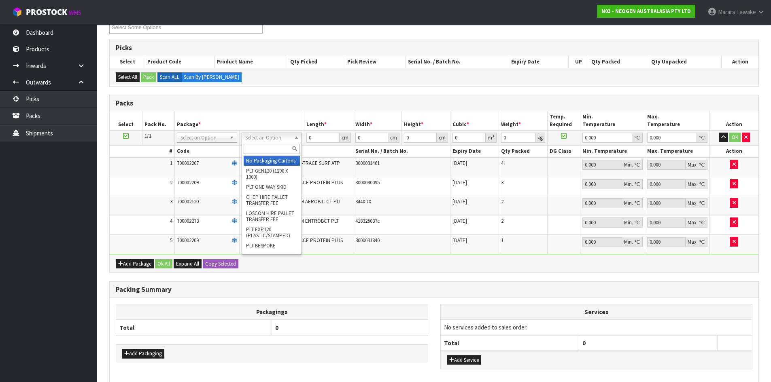
click at [268, 145] on input "text" at bounding box center [272, 149] width 56 height 10
type input "ctn9"
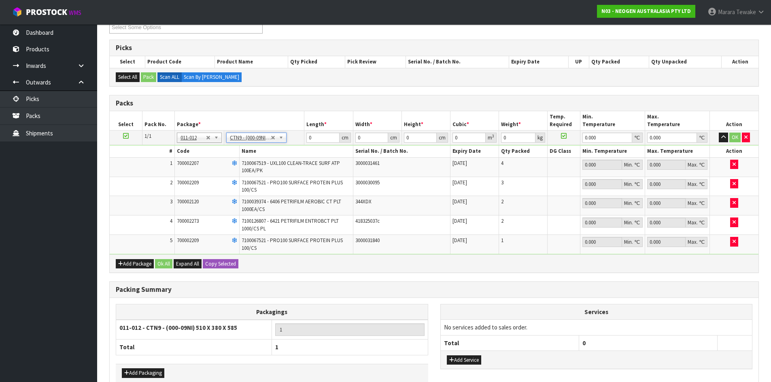
type input "51"
type input "38"
type input "58.5"
type input "0.113373"
type input "18.04"
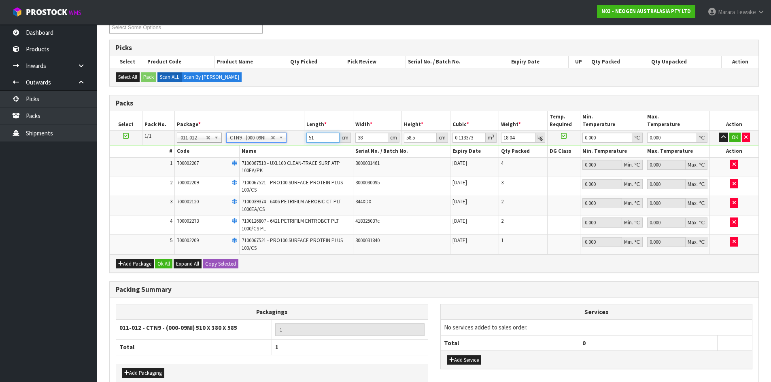
drag, startPoint x: 320, startPoint y: 139, endPoint x: 299, endPoint y: 132, distance: 22.3
click at [307, 137] on input "51" at bounding box center [322, 138] width 33 height 10
type input "5"
type input "0.011115"
type input "52"
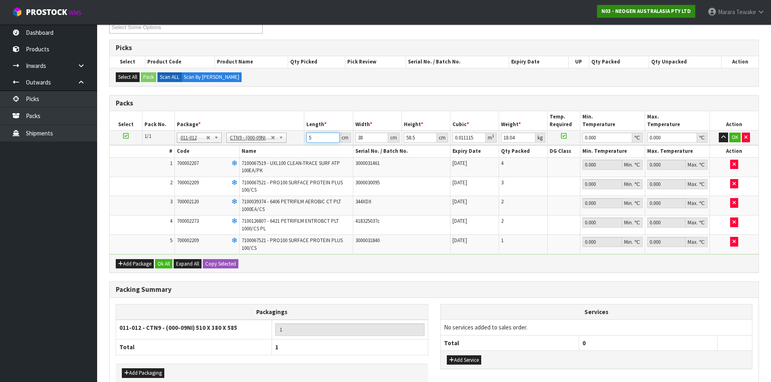
type input "0.115596"
type input "52"
type input "4"
type input "0.012168"
type input "40"
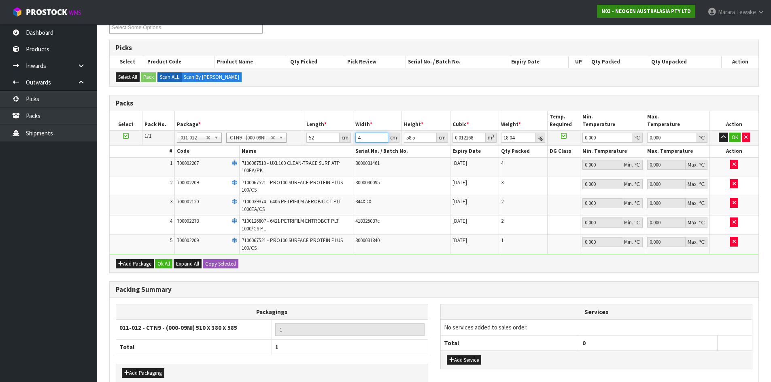
type input "0.12168"
type input "40"
type input "5"
type input "0.0104"
type input "56"
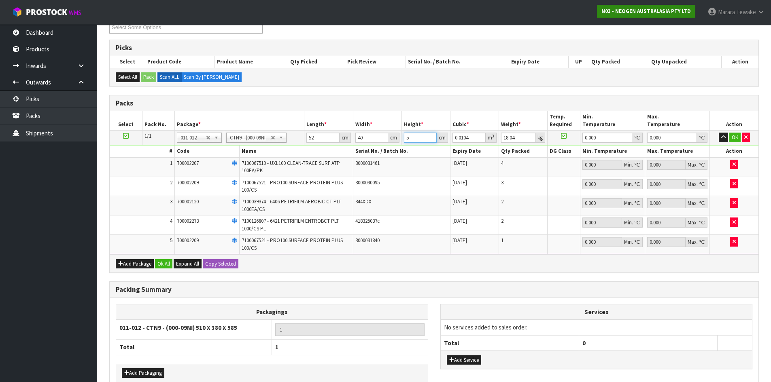
type input "0.11648"
type input "56"
type input "19"
type input "0"
click at [719, 133] on button "button" at bounding box center [723, 138] width 9 height 10
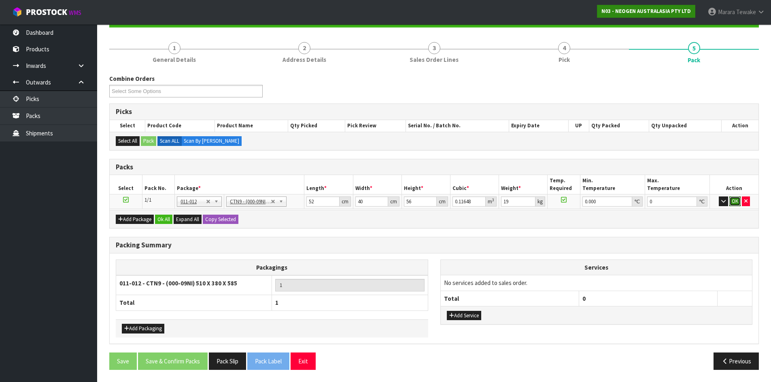
click button "OK" at bounding box center [734, 202] width 11 height 10
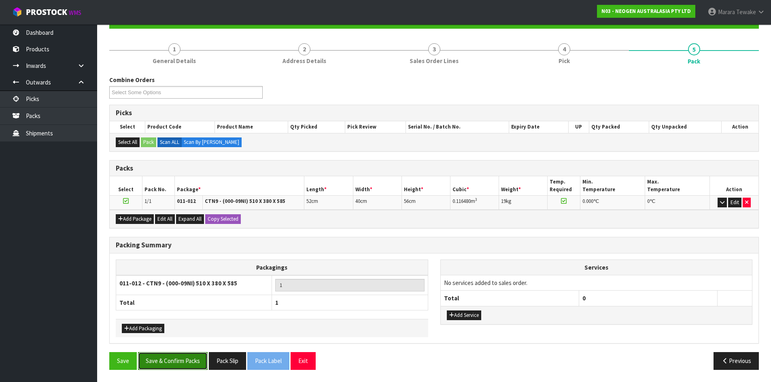
click at [189, 355] on button "Save & Confirm Packs" at bounding box center [173, 361] width 70 height 17
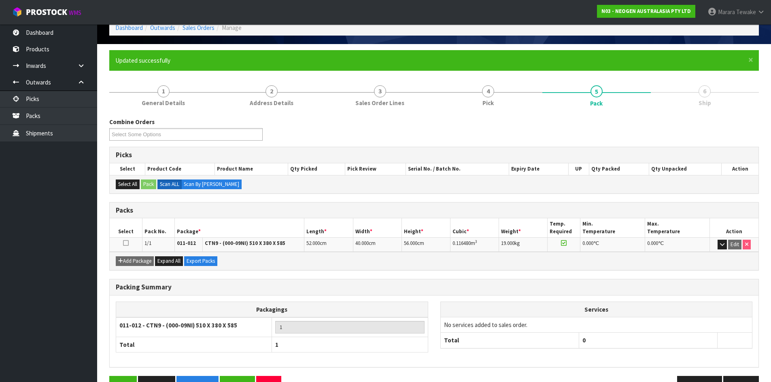
scroll to position [66, 0]
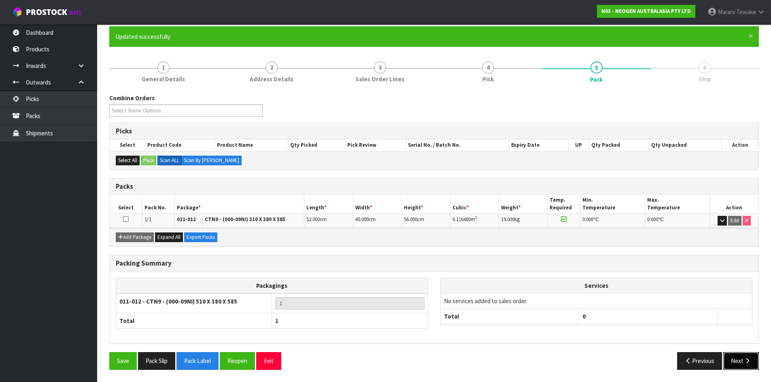
click at [733, 362] on button "Next" at bounding box center [741, 361] width 36 height 17
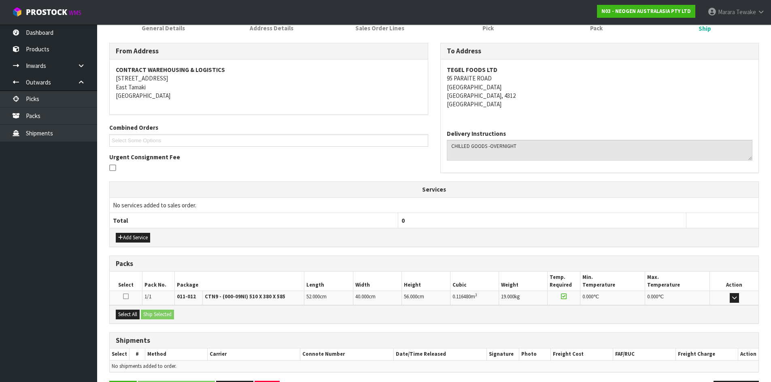
scroll to position [146, 0]
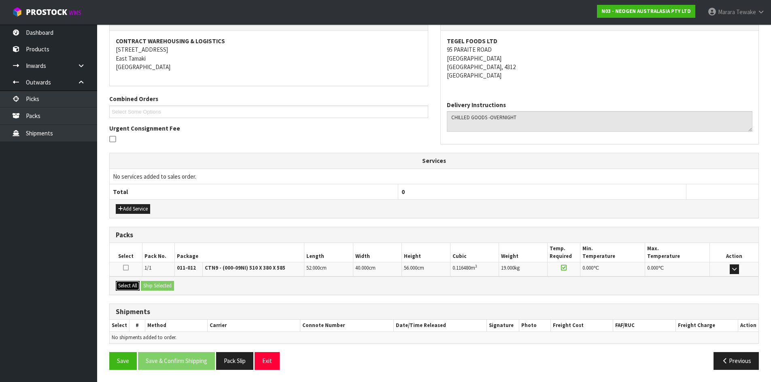
drag, startPoint x: 130, startPoint y: 286, endPoint x: 161, endPoint y: 283, distance: 31.3
click at [130, 286] on button "Select All" at bounding box center [128, 286] width 24 height 10
click at [161, 283] on button "Ship Selected" at bounding box center [157, 286] width 33 height 10
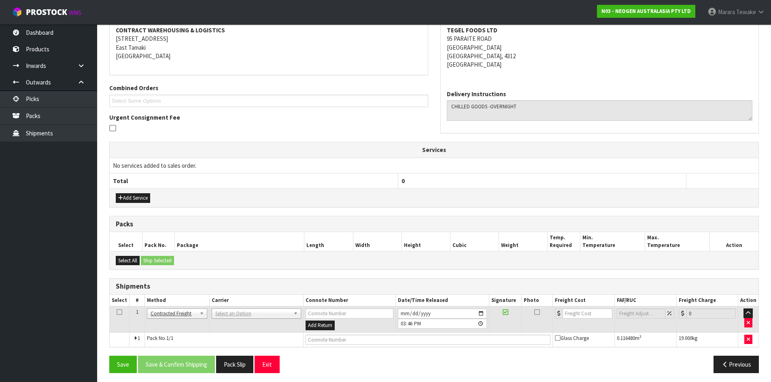
scroll to position [160, 0]
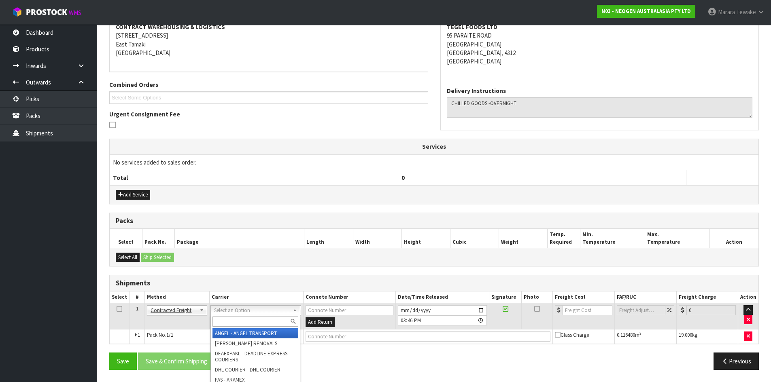
drag, startPoint x: 241, startPoint y: 314, endPoint x: 241, endPoint y: 322, distance: 8.5
click at [241, 322] on input "text" at bounding box center [255, 322] width 86 height 10
type input "nzp"
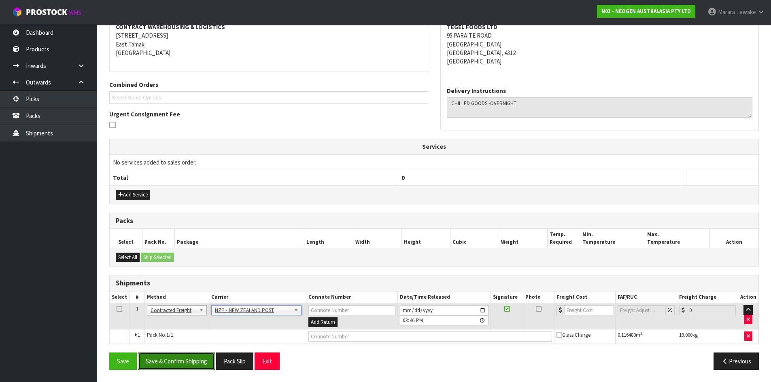
click at [193, 363] on button "Save & Confirm Shipping" at bounding box center [176, 361] width 77 height 17
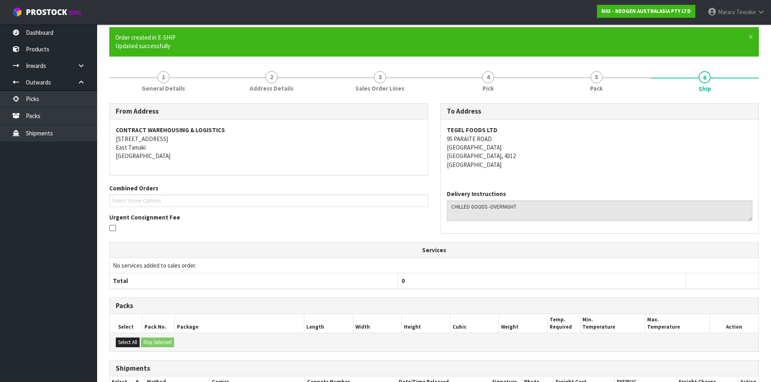
scroll to position [149, 0]
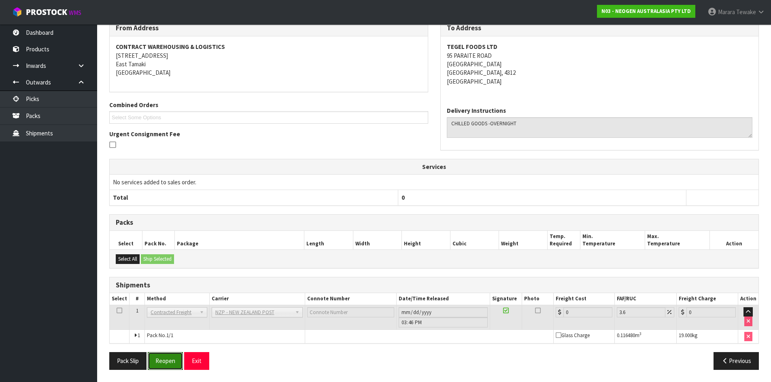
drag, startPoint x: 173, startPoint y: 359, endPoint x: 304, endPoint y: 340, distance: 132.6
click at [173, 359] on button "Reopen" at bounding box center [165, 361] width 35 height 17
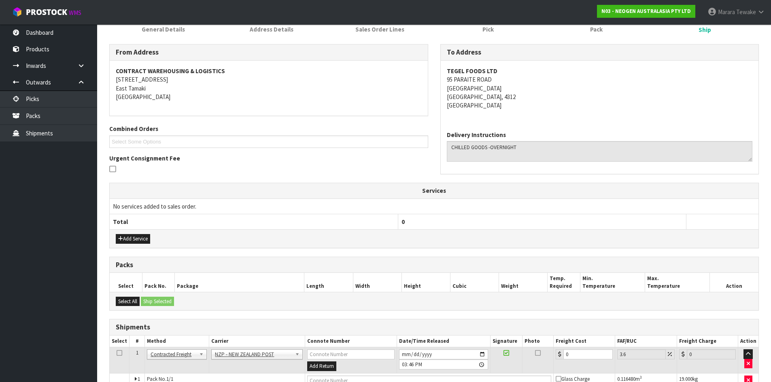
scroll to position [160, 0]
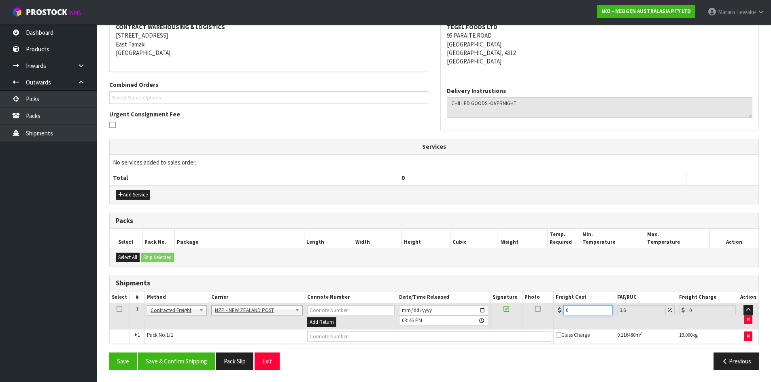
drag, startPoint x: 567, startPoint y: 308, endPoint x: 541, endPoint y: 302, distance: 27.0
click at [549, 302] on table "Select # Method Carrier Connote Number Date/Time Released Signature Photo Freig…" at bounding box center [434, 318] width 649 height 52
type input "1"
type input "1.04"
type input "19"
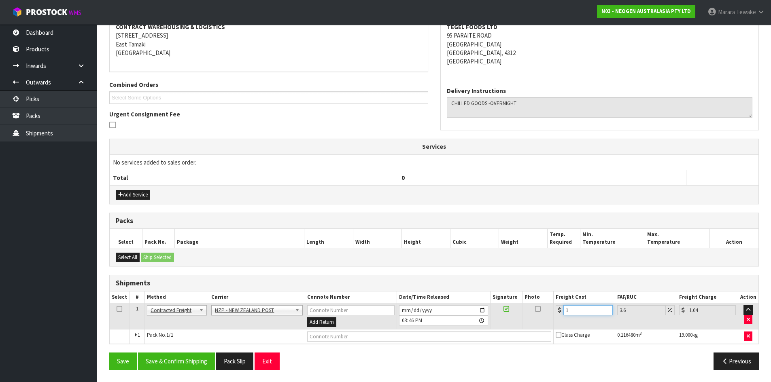
type input "19.68"
type input "19.8"
type input "20.51"
type input "19.83"
type input "20.54"
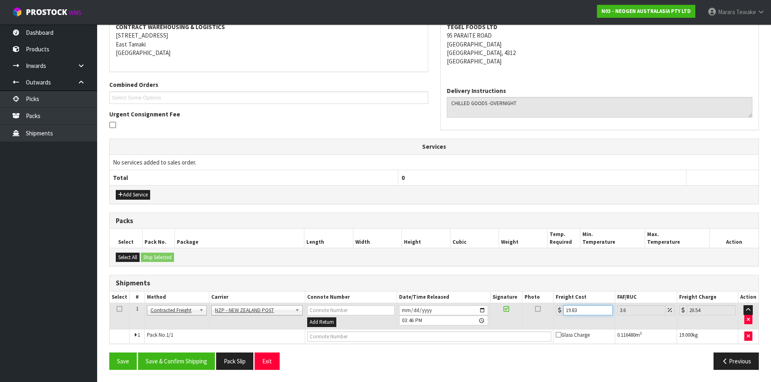
type input "19.83"
click at [164, 355] on button "Save & Confirm Shipping" at bounding box center [176, 361] width 77 height 17
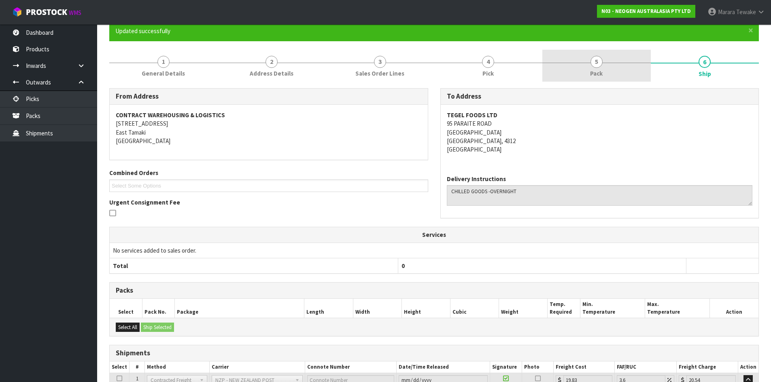
scroll to position [145, 0]
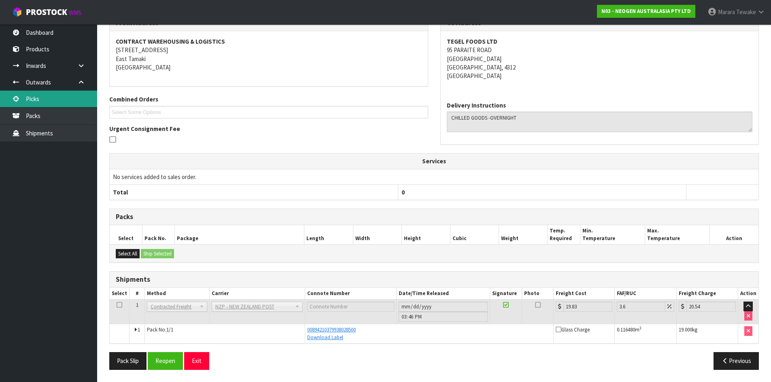
click at [78, 104] on link "Picks" at bounding box center [48, 99] width 97 height 17
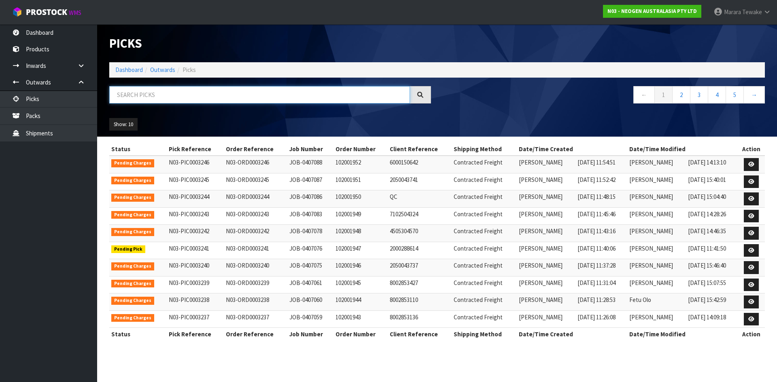
click at [175, 93] on input "text" at bounding box center [259, 94] width 301 height 17
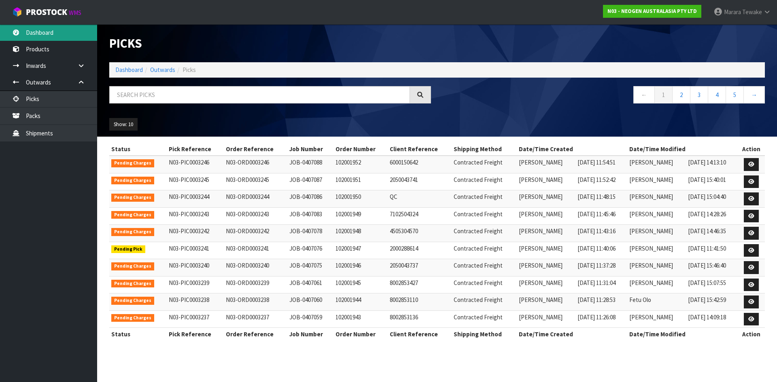
click at [42, 33] on link "Dashboard" at bounding box center [48, 32] width 97 height 17
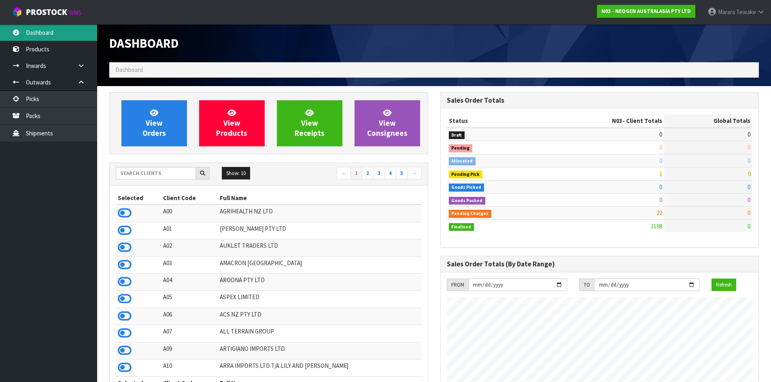
scroll to position [613, 331]
click at [158, 173] on input "text" at bounding box center [156, 173] width 80 height 13
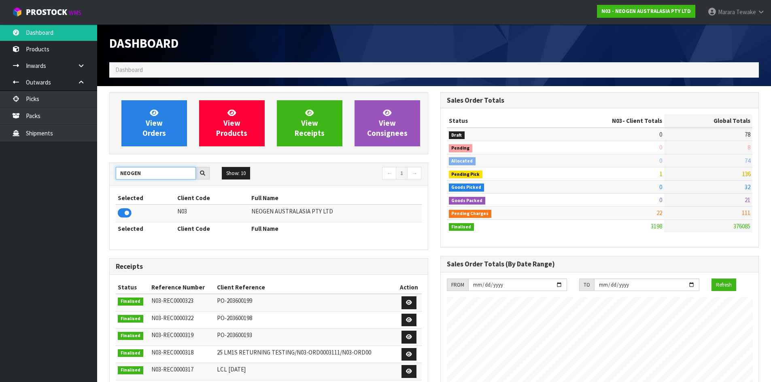
type input "NEOGEN"
click at [47, 185] on ul "Dashboard Products Categories Serial Numbers Kitsets Packagings Inwards Purchas…" at bounding box center [48, 203] width 97 height 358
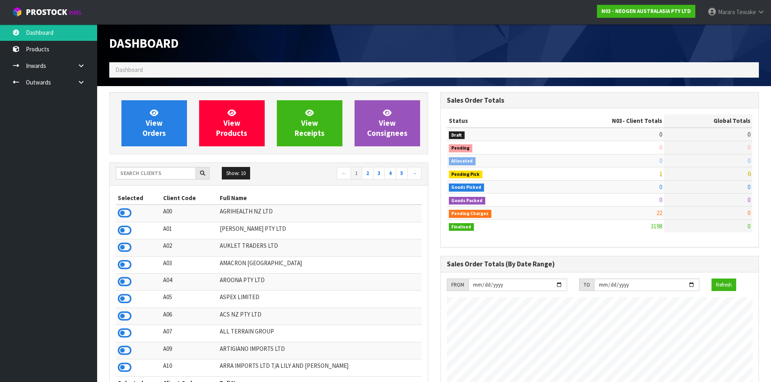
scroll to position [613, 331]
